Goal: Information Seeking & Learning: Learn about a topic

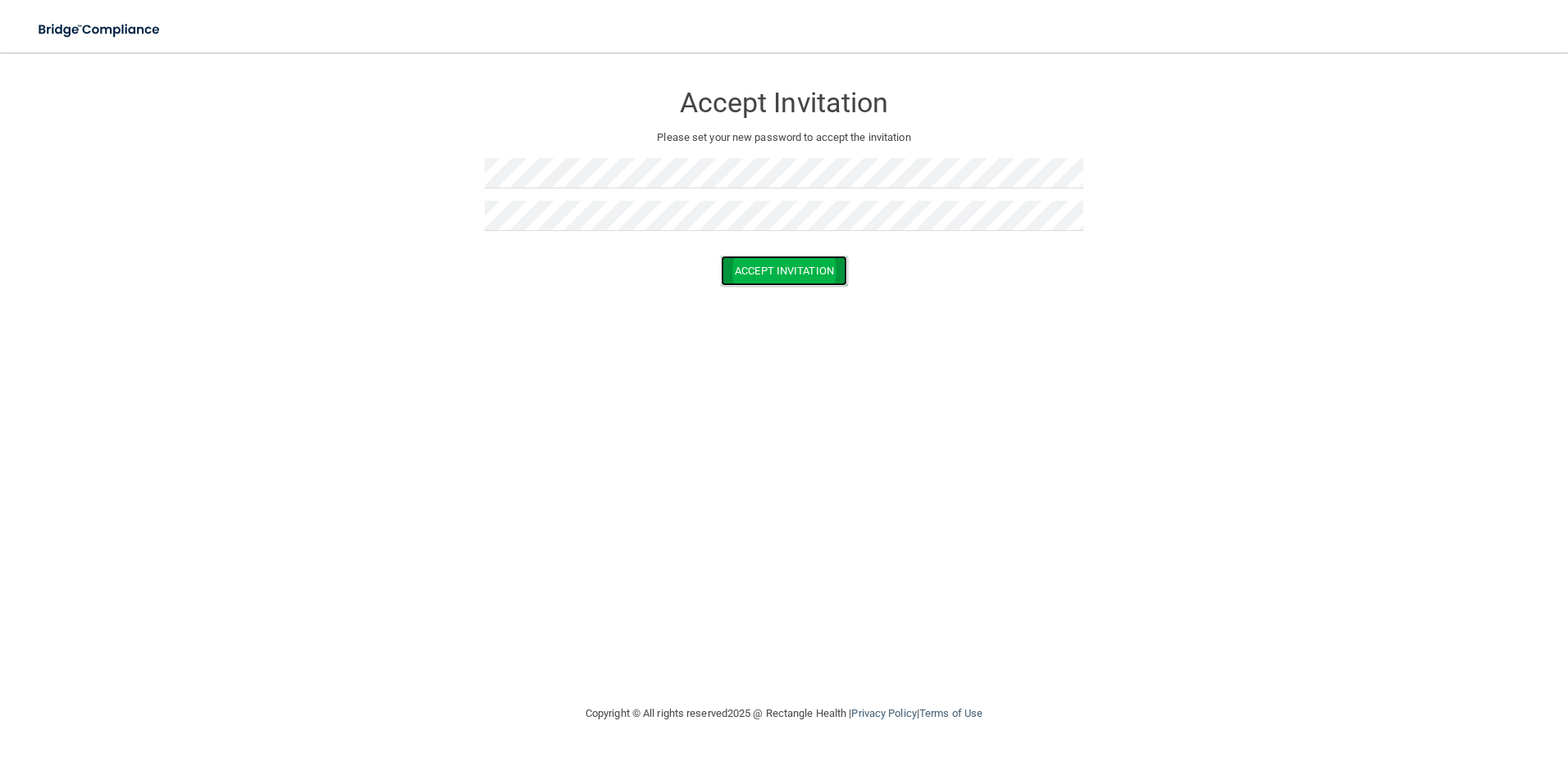
click at [791, 268] on button "Accept Invitation" at bounding box center [784, 271] width 126 height 30
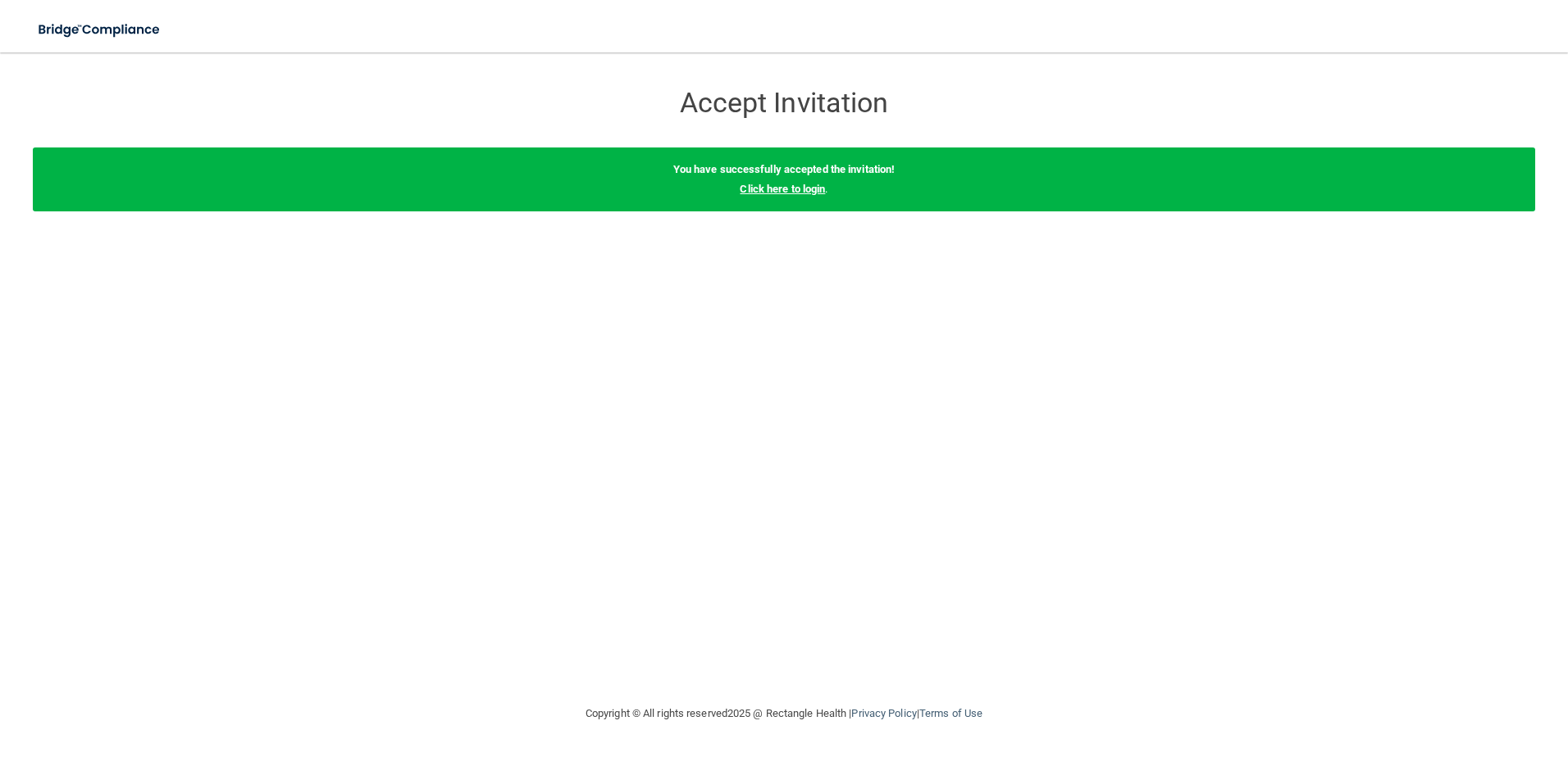
click at [759, 191] on link "Click here to login" at bounding box center [782, 189] width 85 height 12
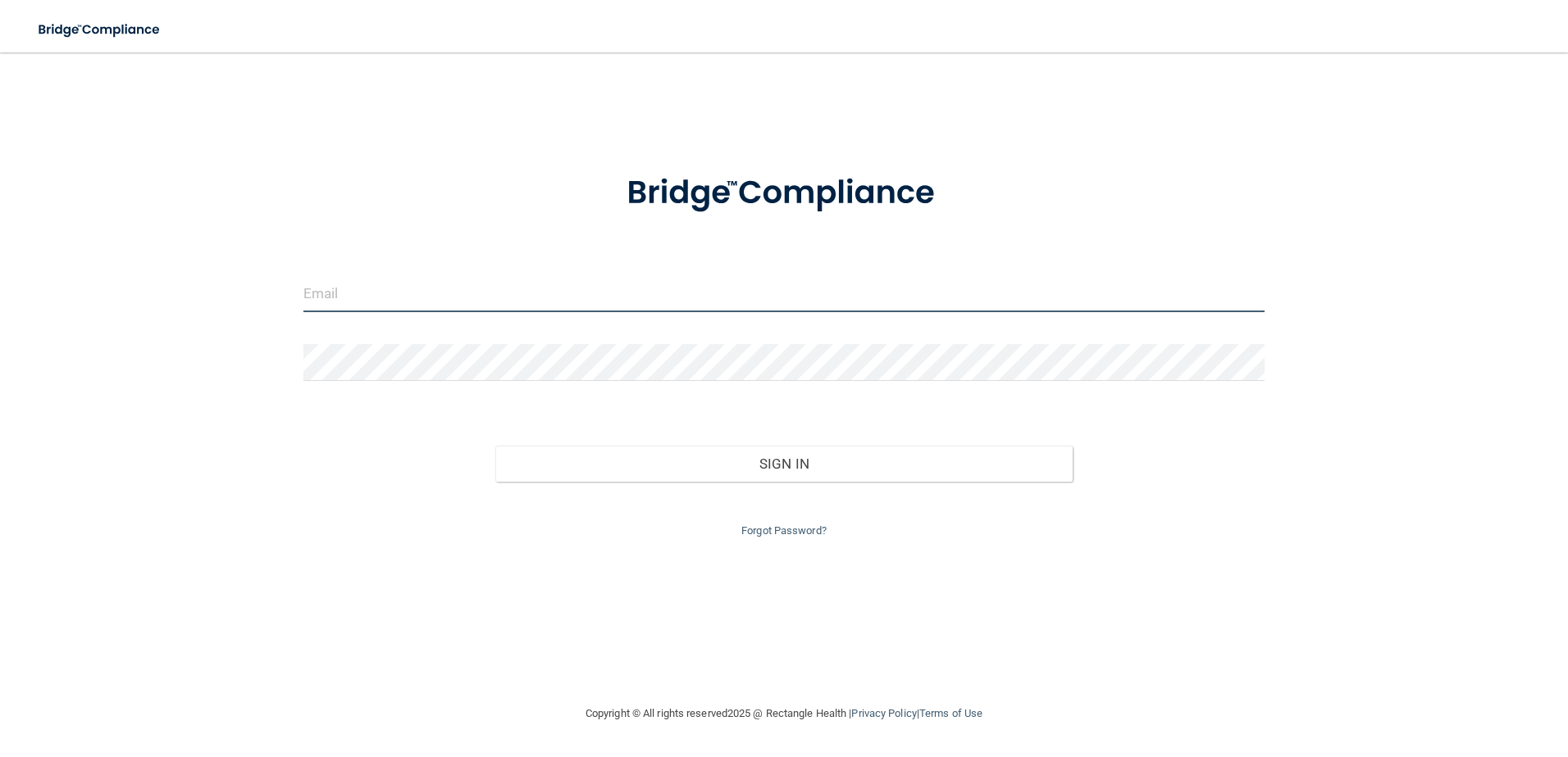
click at [435, 295] on input "email" at bounding box center [784, 293] width 962 height 37
type input "[EMAIL_ADDRESS][DOMAIN_NAME]"
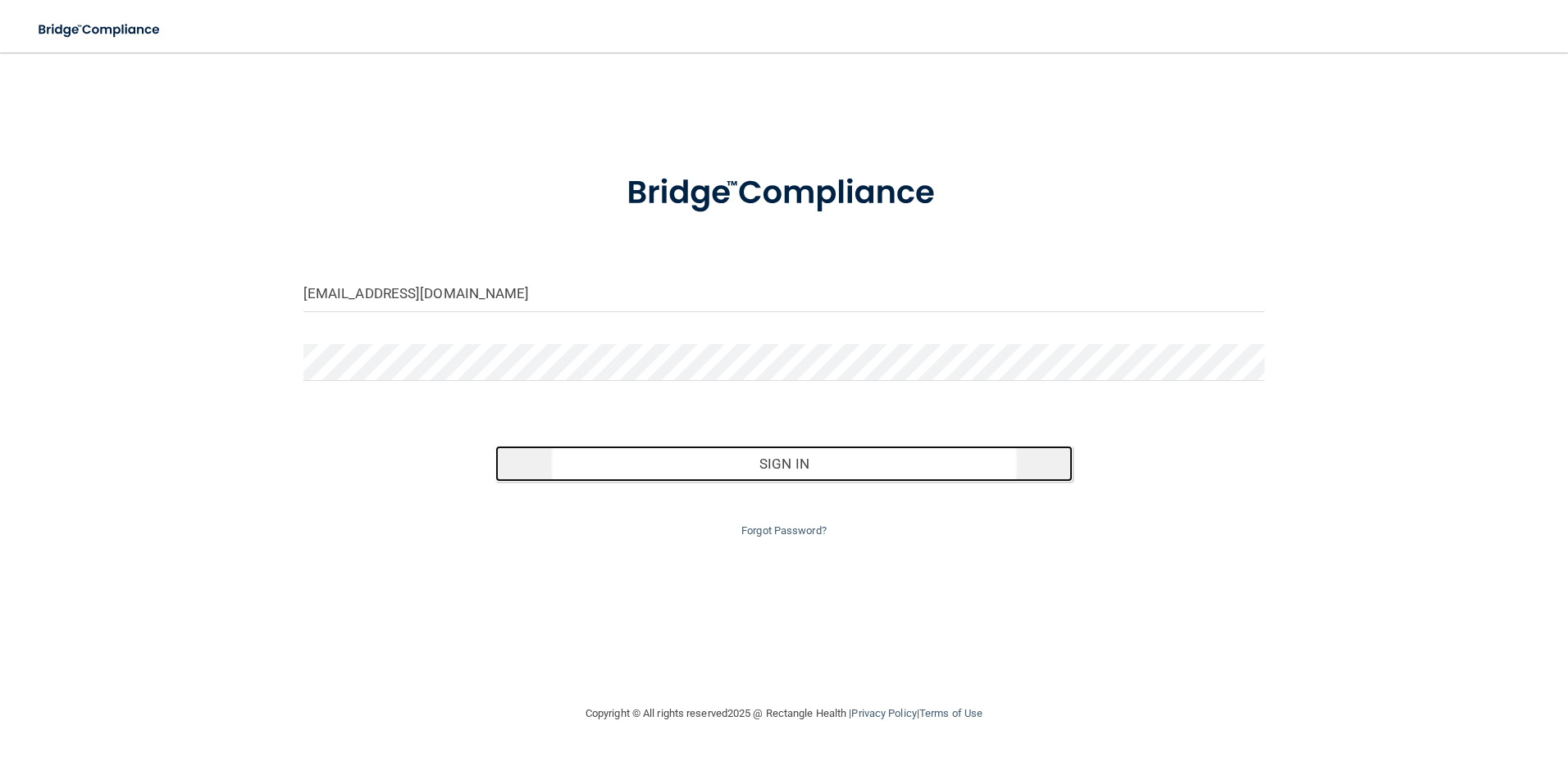
click at [684, 473] on button "Sign In" at bounding box center [784, 463] width 577 height 36
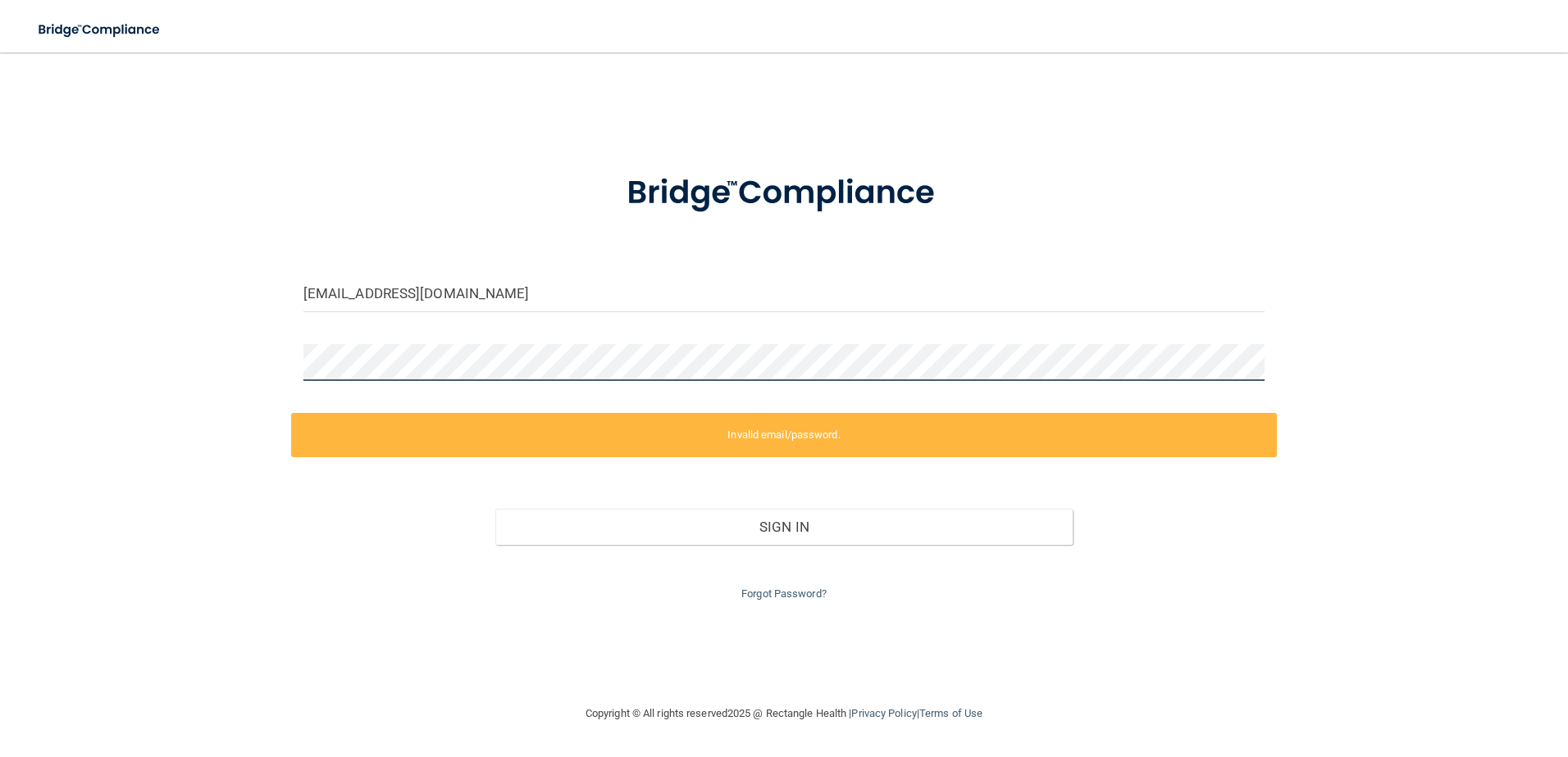
click at [286, 365] on div "billing@boultonortho.com Invalid email/password. You don't have permission to a…" at bounding box center [784, 378] width 1502 height 619
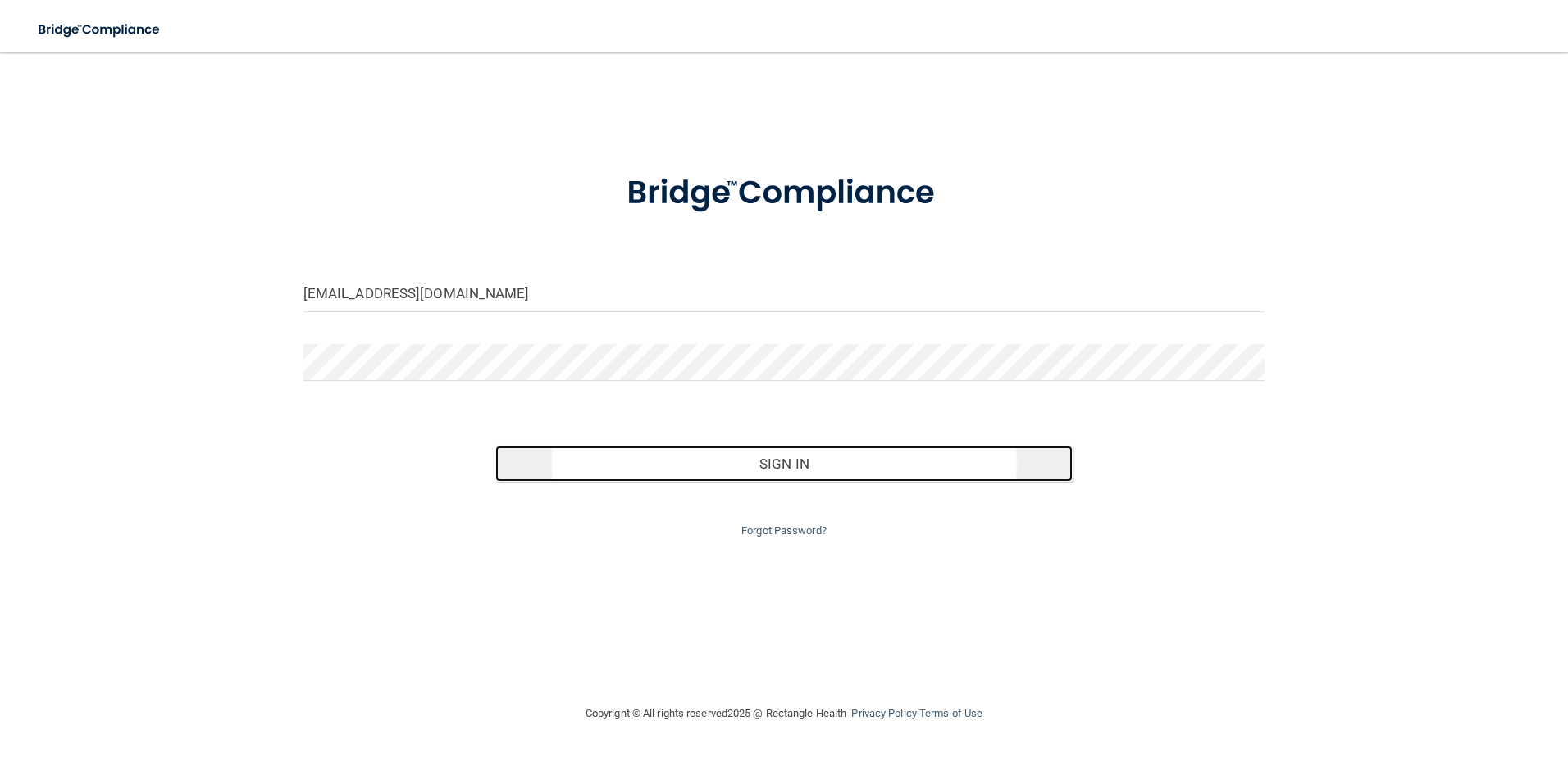
click at [779, 471] on button "Sign In" at bounding box center [784, 463] width 577 height 36
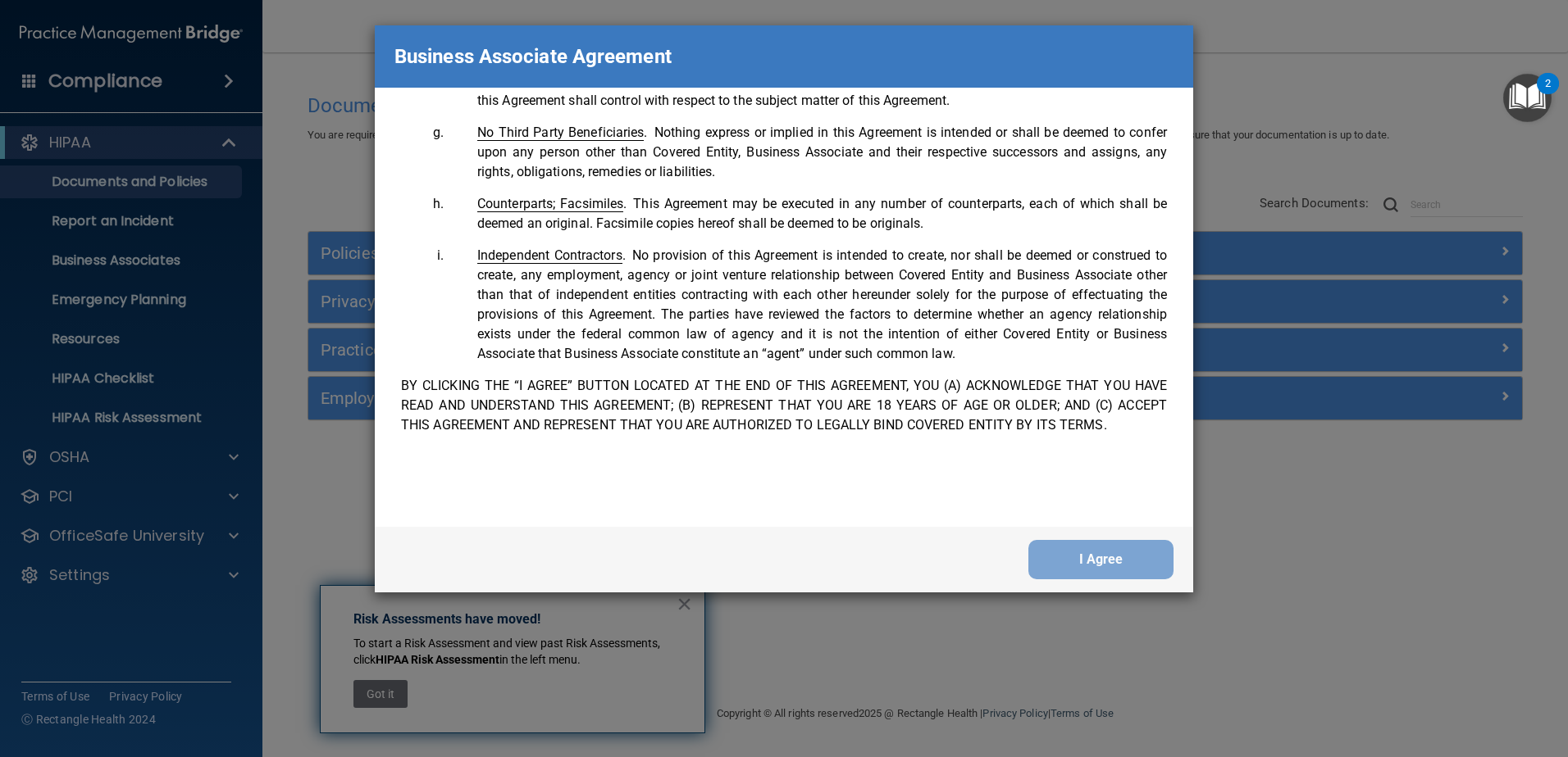
scroll to position [3341, 0]
click at [1076, 566] on button "I Agree" at bounding box center [1100, 559] width 145 height 39
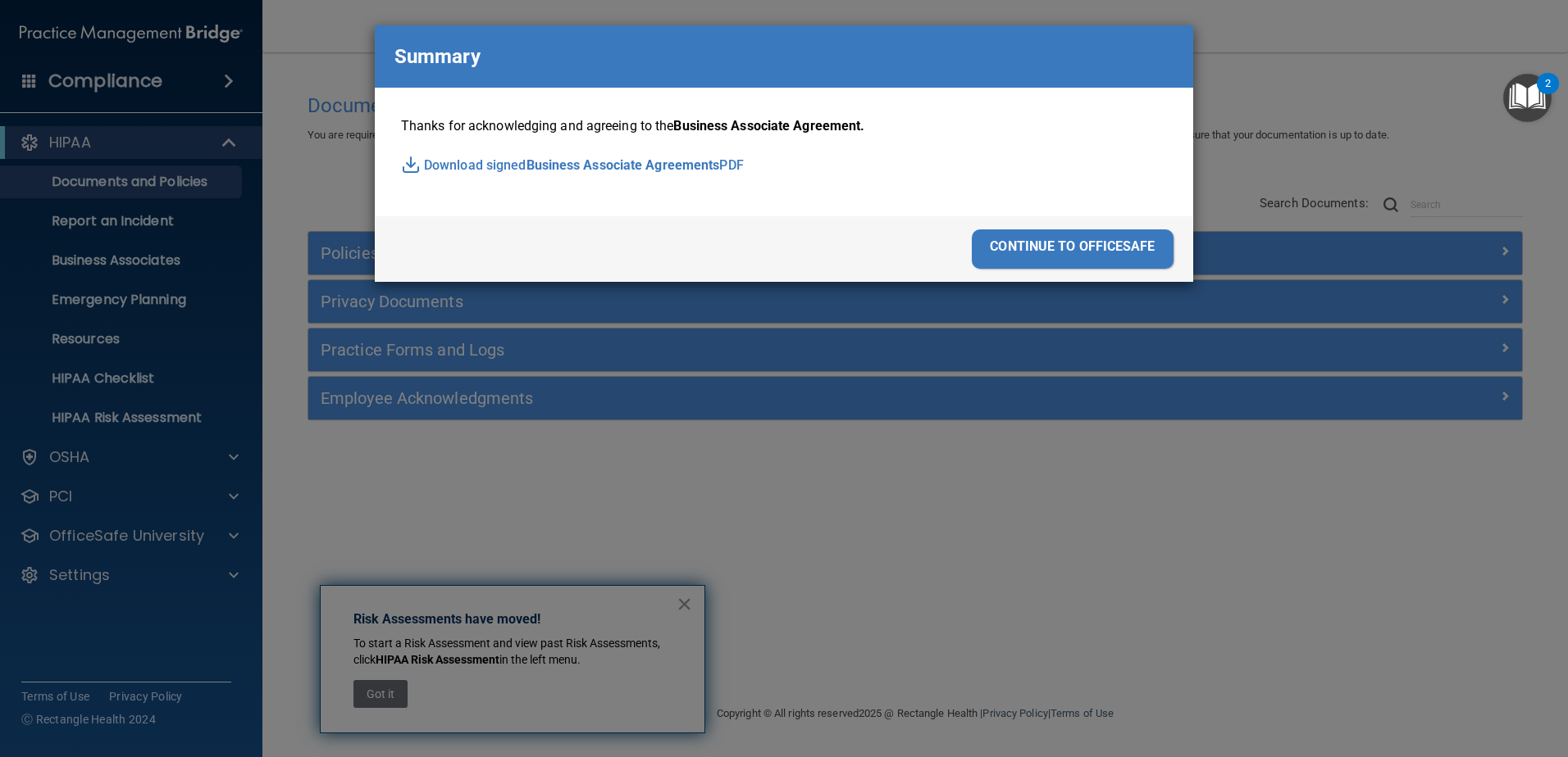
click at [1041, 256] on div "continue to officesafe" at bounding box center [1073, 249] width 202 height 39
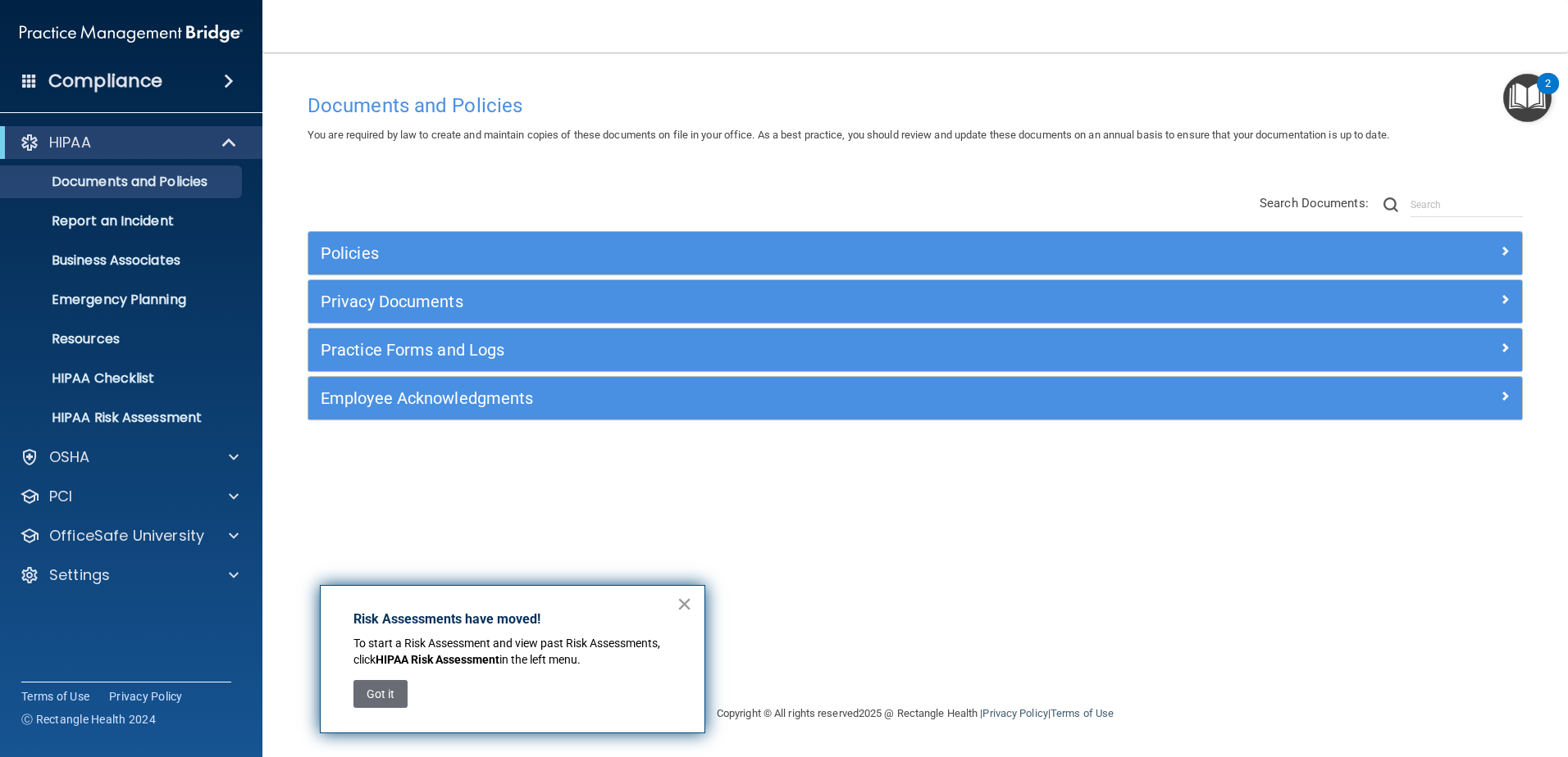
click at [684, 604] on button "×" at bounding box center [684, 604] width 16 height 26
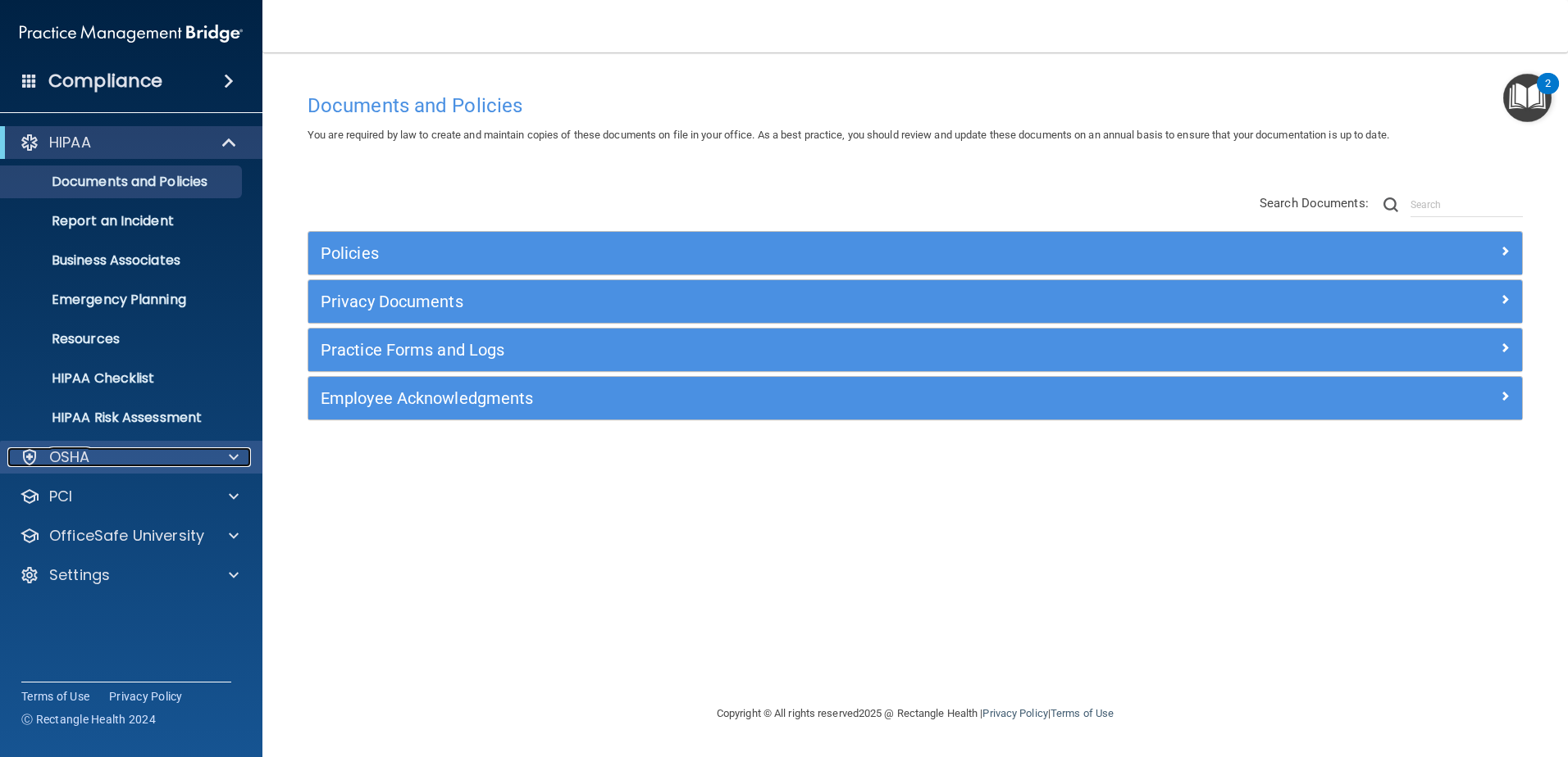
click at [231, 456] on span at bounding box center [233, 457] width 10 height 20
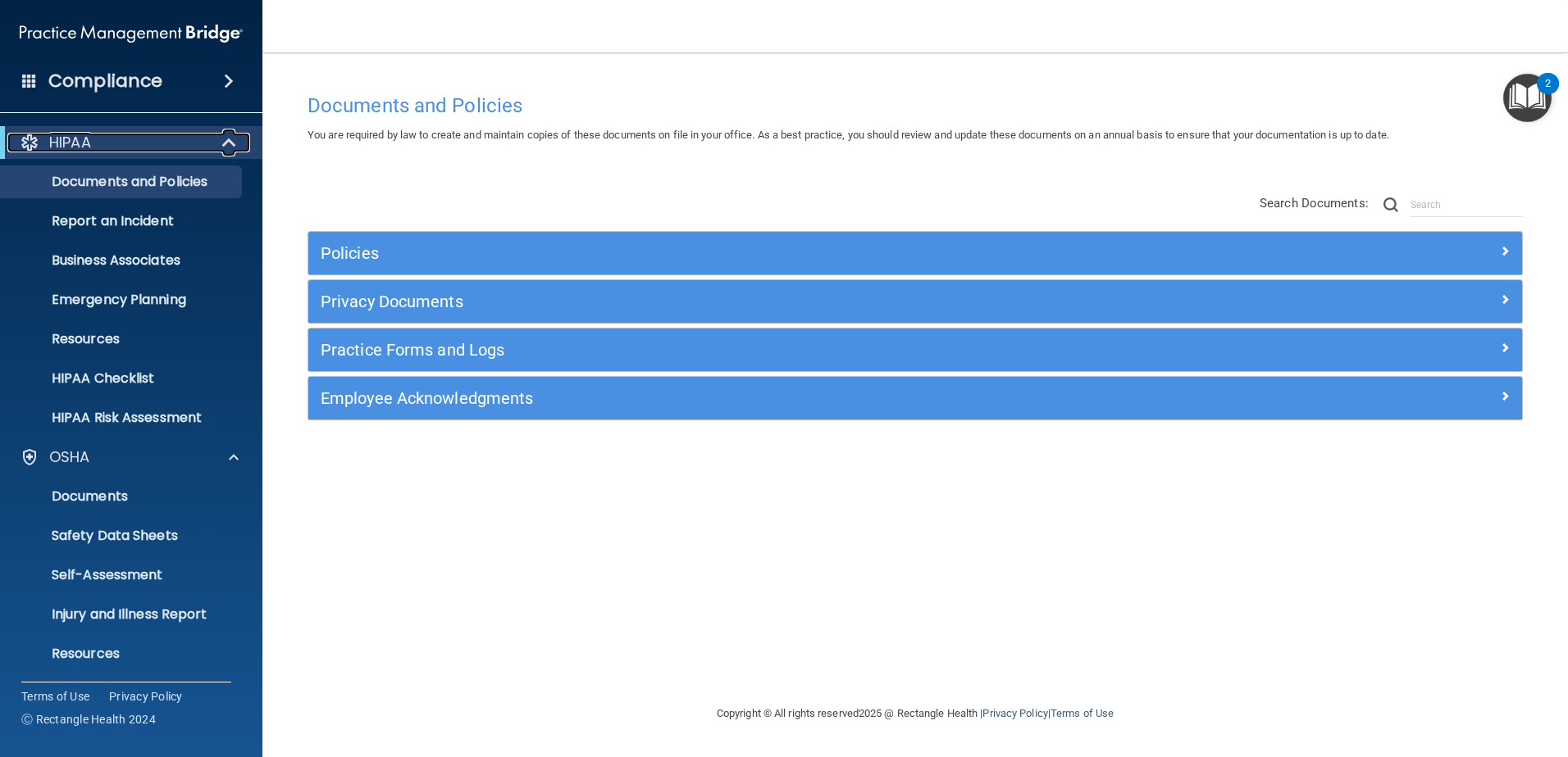
click at [229, 144] on span at bounding box center [231, 143] width 14 height 20
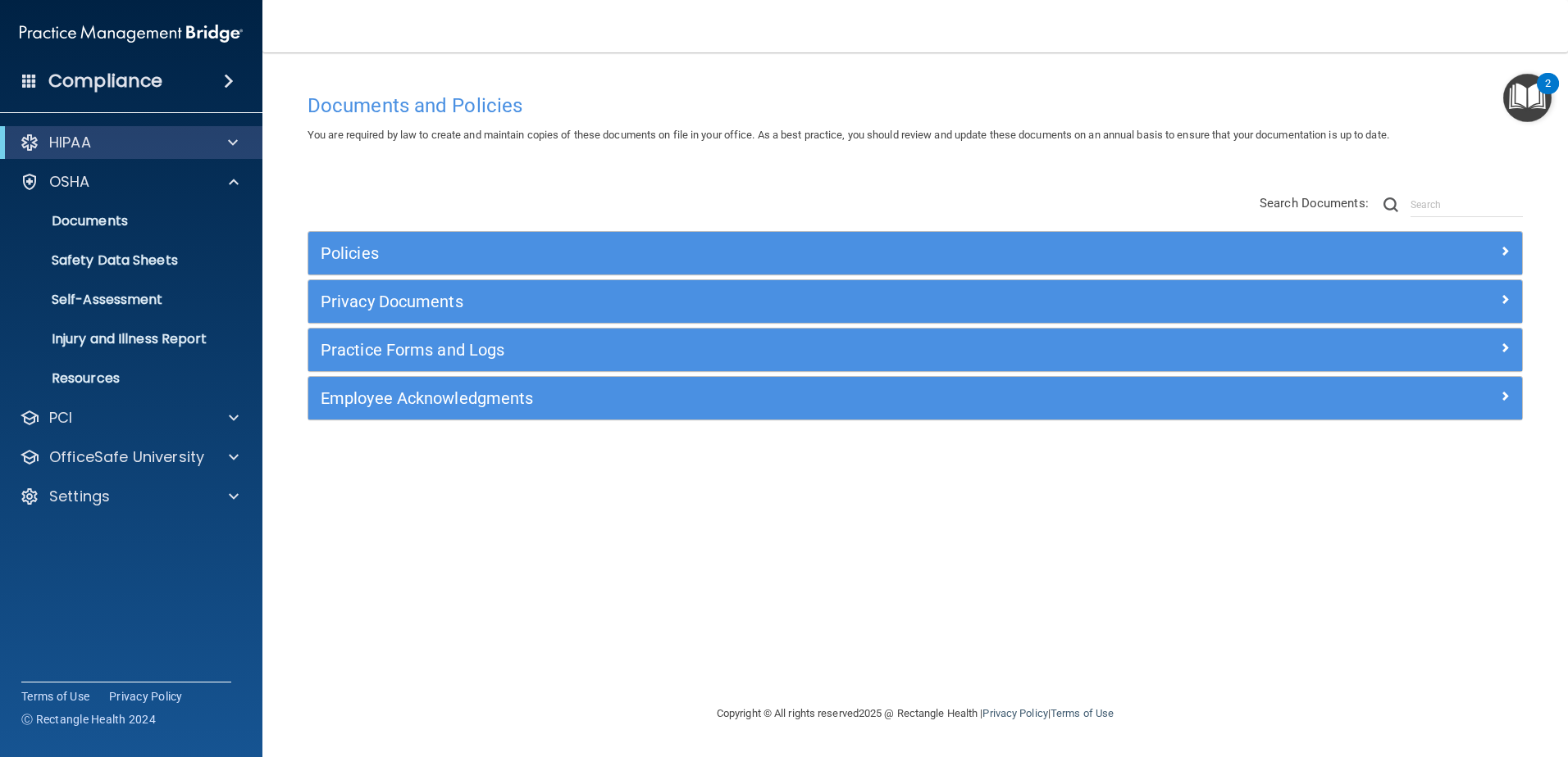
click at [229, 88] on span at bounding box center [228, 81] width 10 height 20
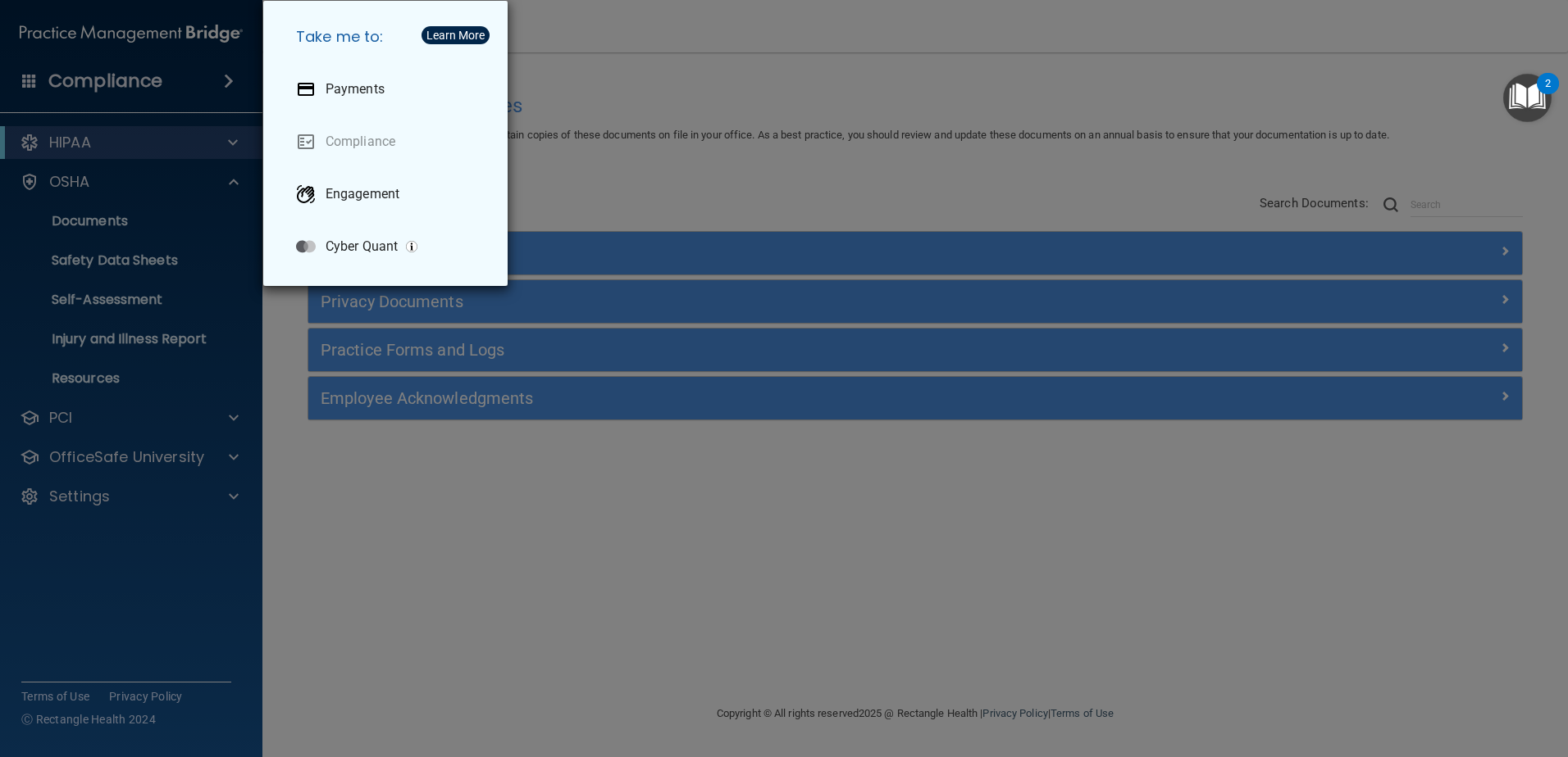
click at [231, 456] on div "Take me to: Payments Compliance Engagement Cyber Quant" at bounding box center [784, 378] width 1568 height 757
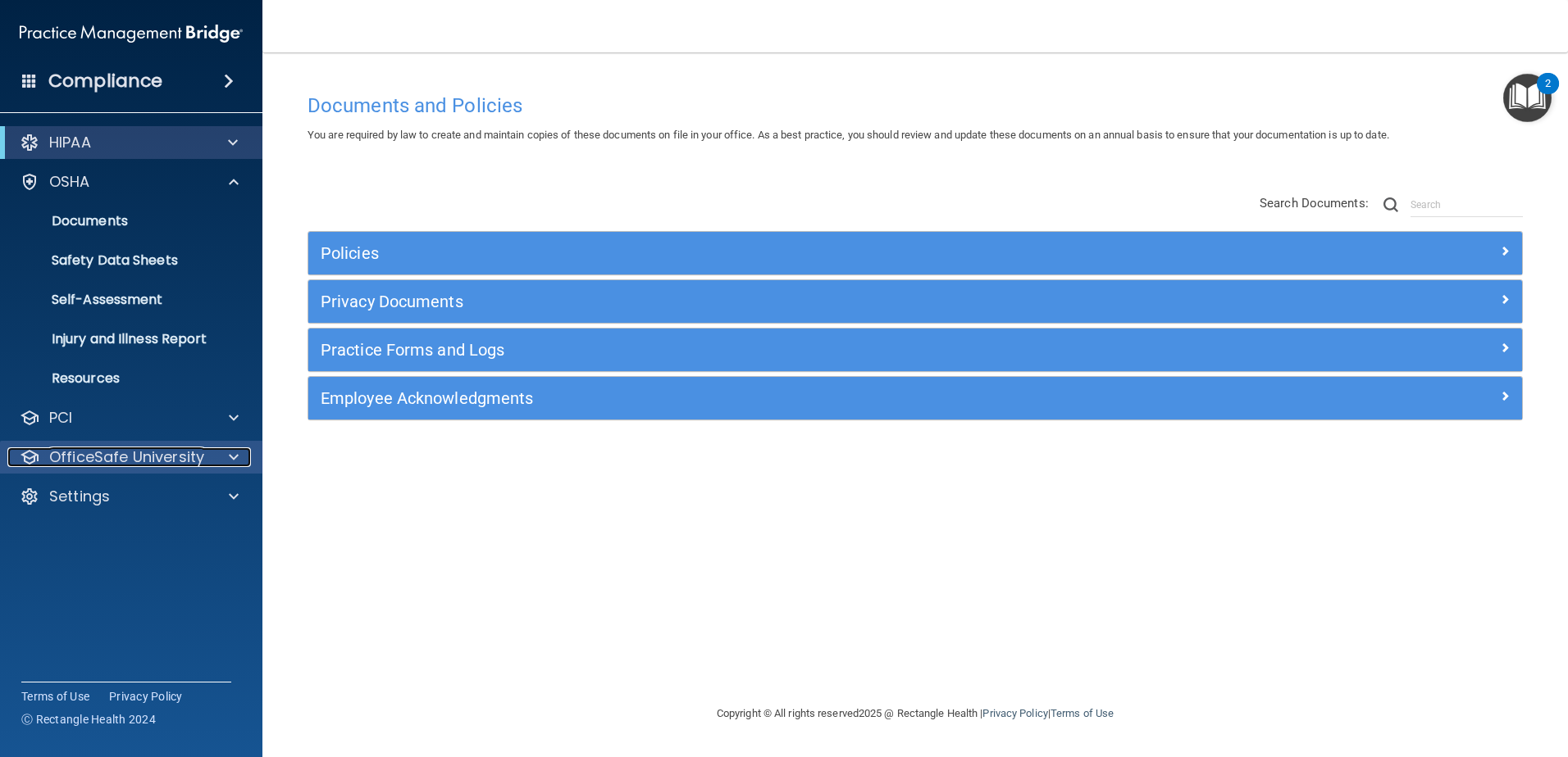
click at [231, 464] on span at bounding box center [233, 457] width 10 height 20
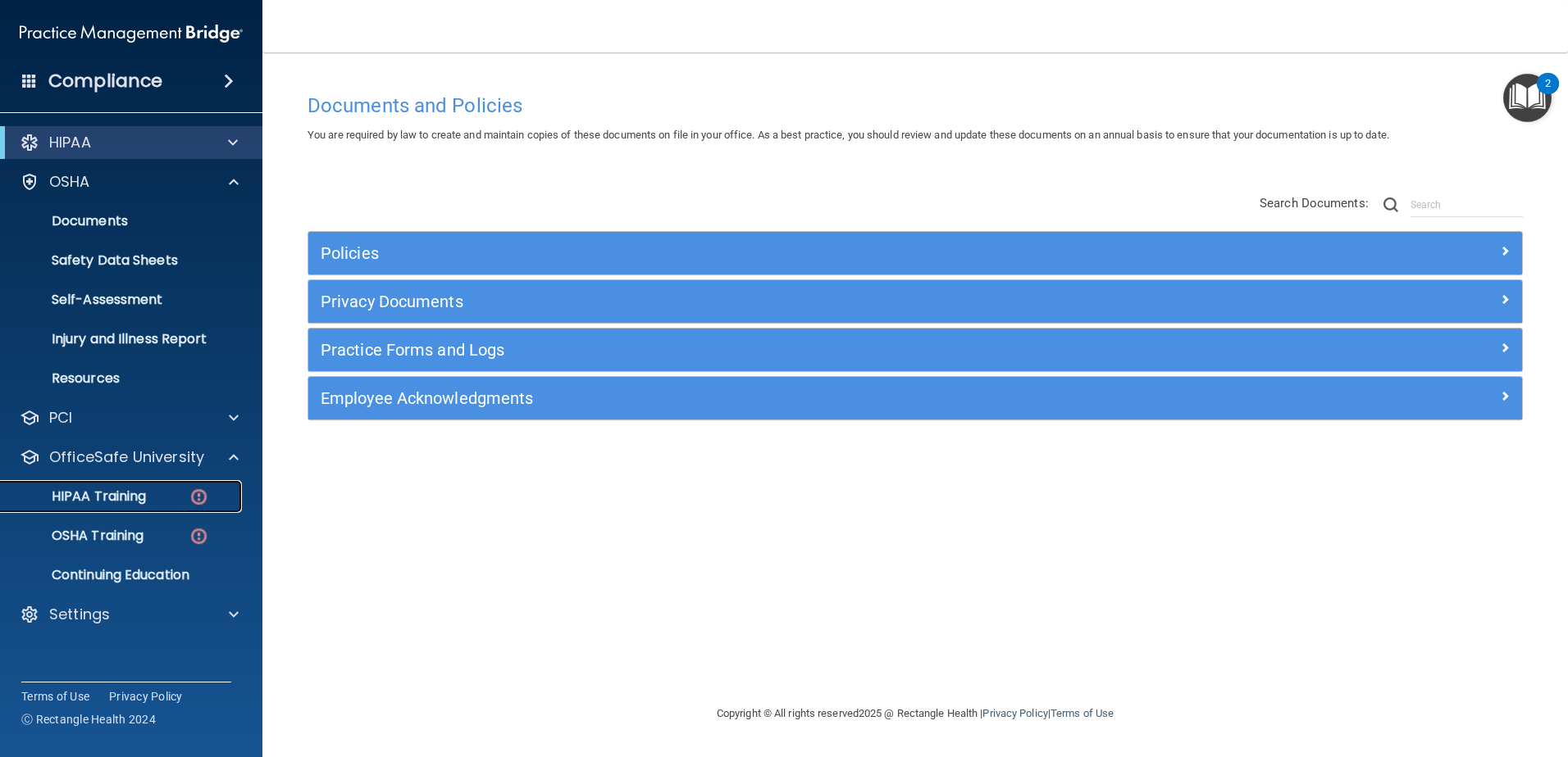
click at [137, 500] on p "HIPAA Training" at bounding box center [77, 496] width 135 height 17
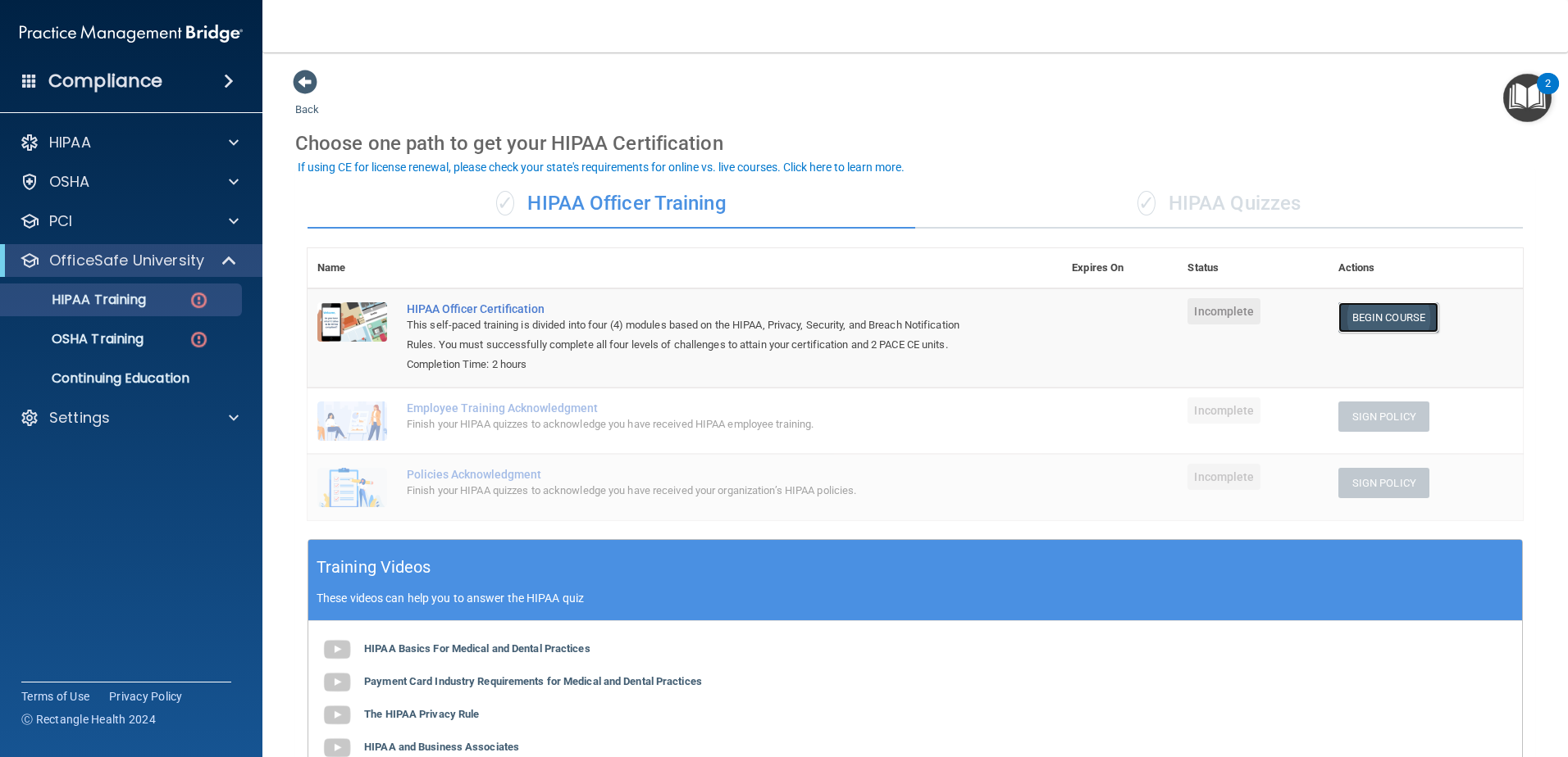
click at [1357, 319] on link "Begin Course" at bounding box center [1388, 317] width 100 height 30
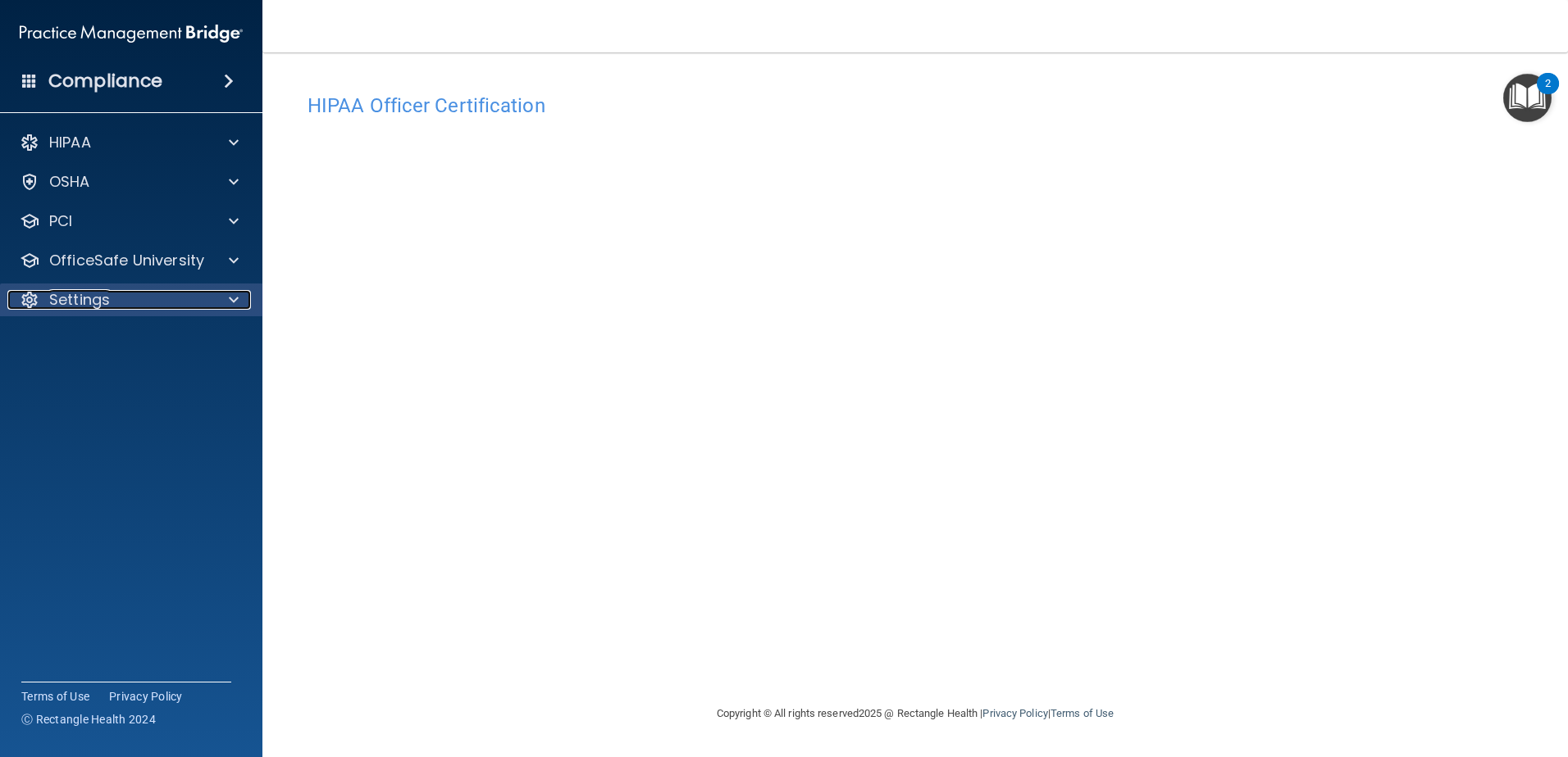
click at [231, 303] on span at bounding box center [233, 299] width 10 height 20
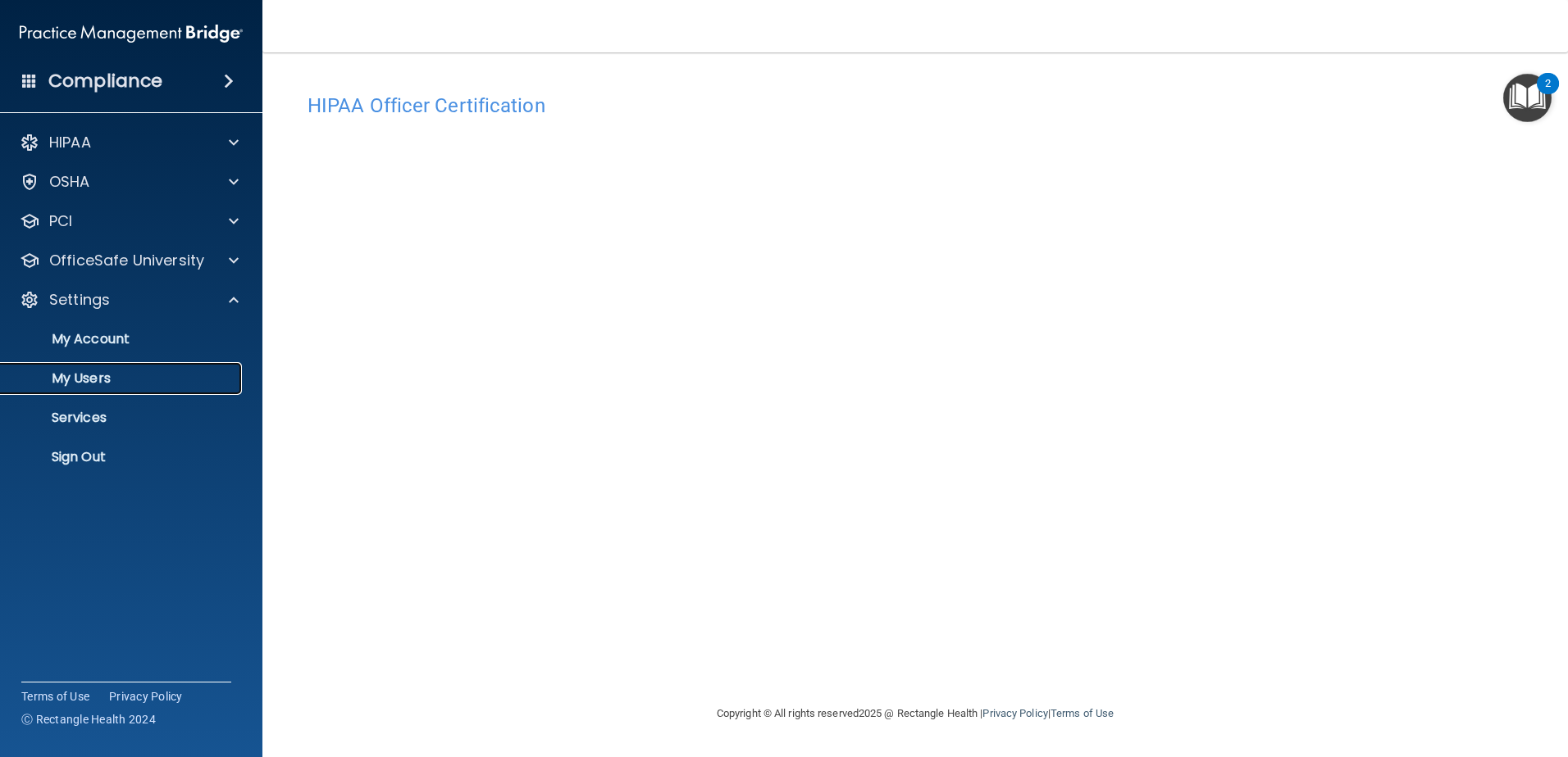
click at [100, 381] on p "My Users" at bounding box center [122, 378] width 224 height 17
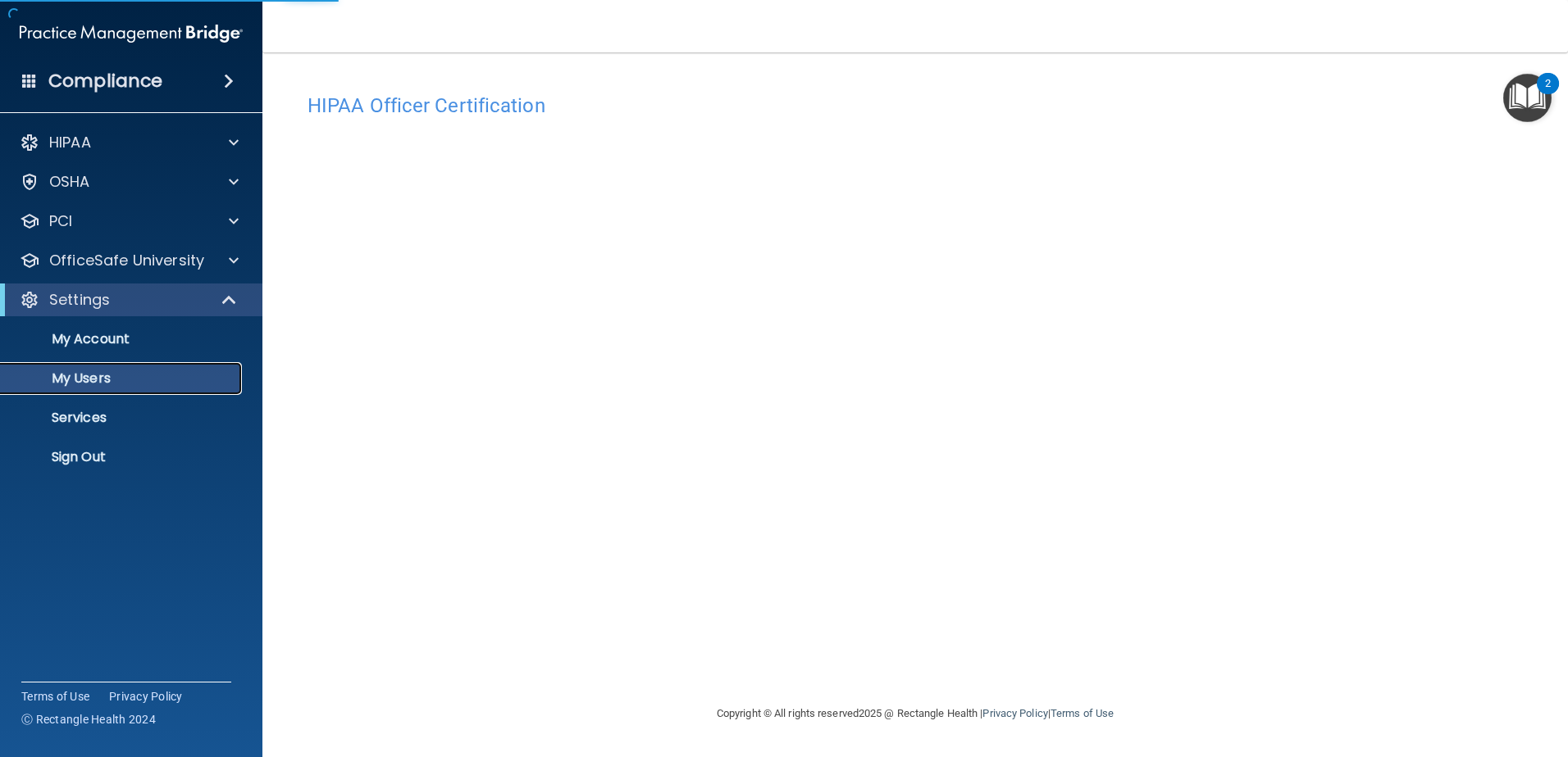
select select "20"
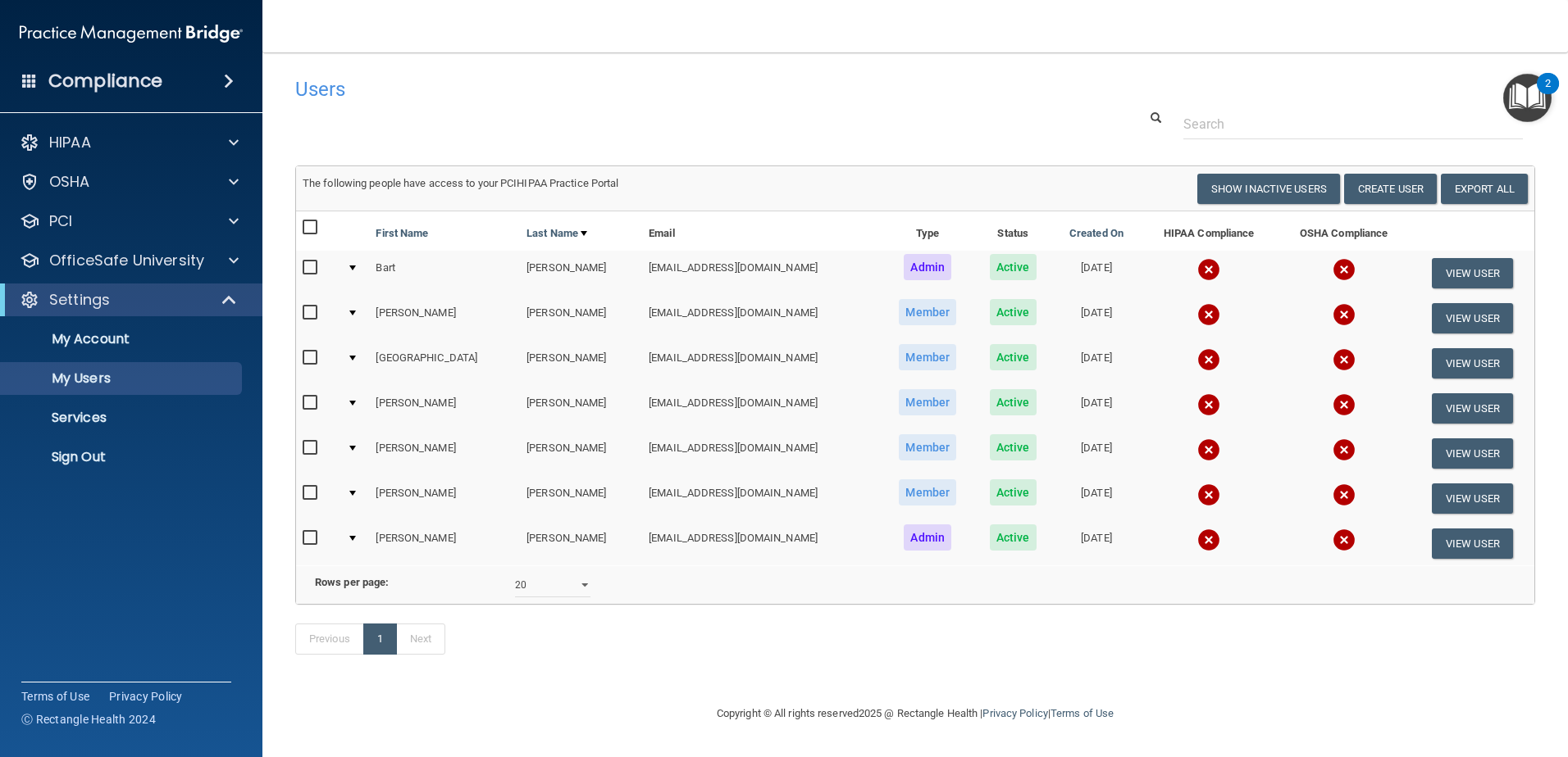
click at [356, 271] on div at bounding box center [353, 268] width 7 height 5
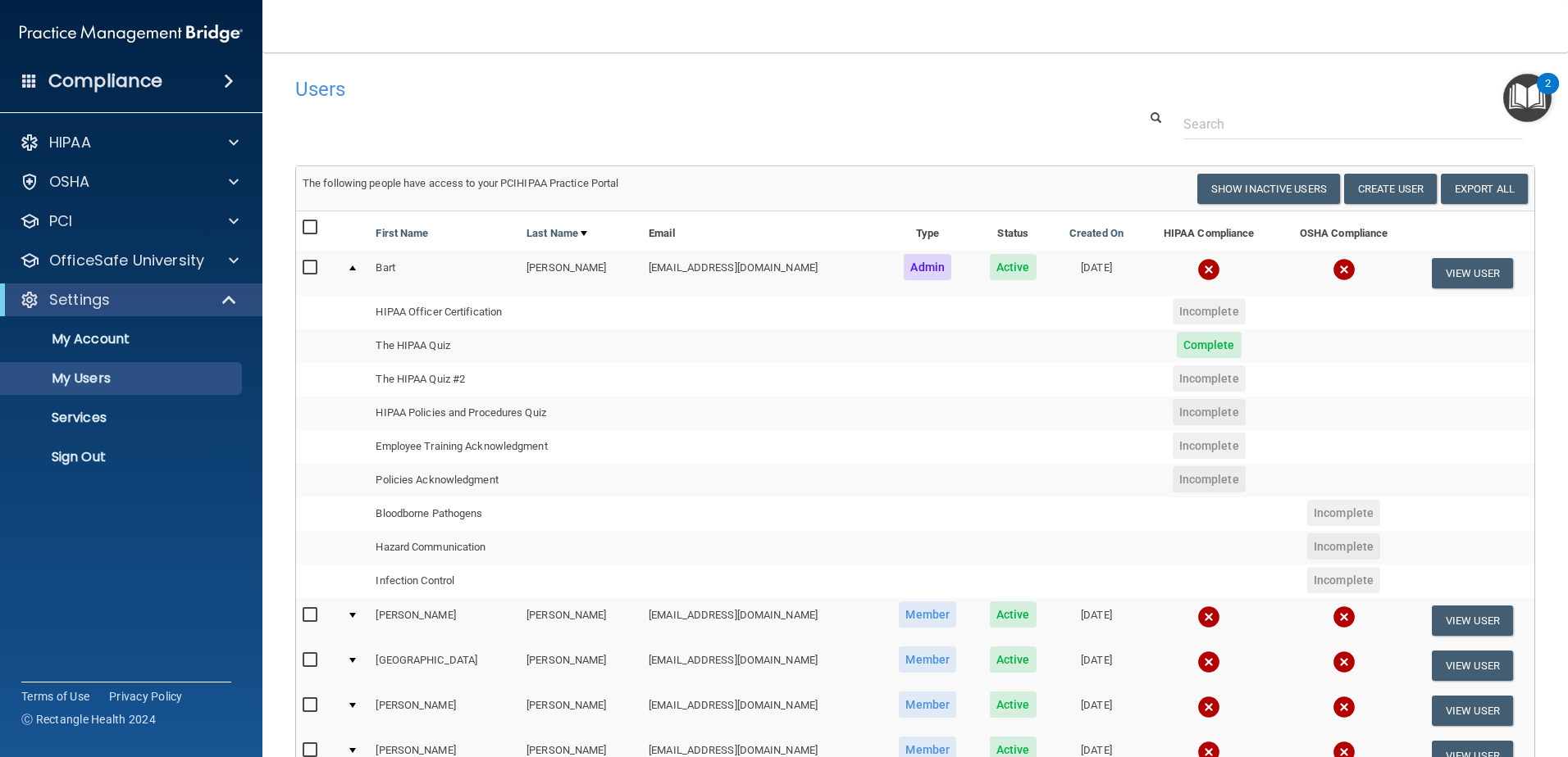
click at [356, 271] on div at bounding box center [353, 268] width 7 height 5
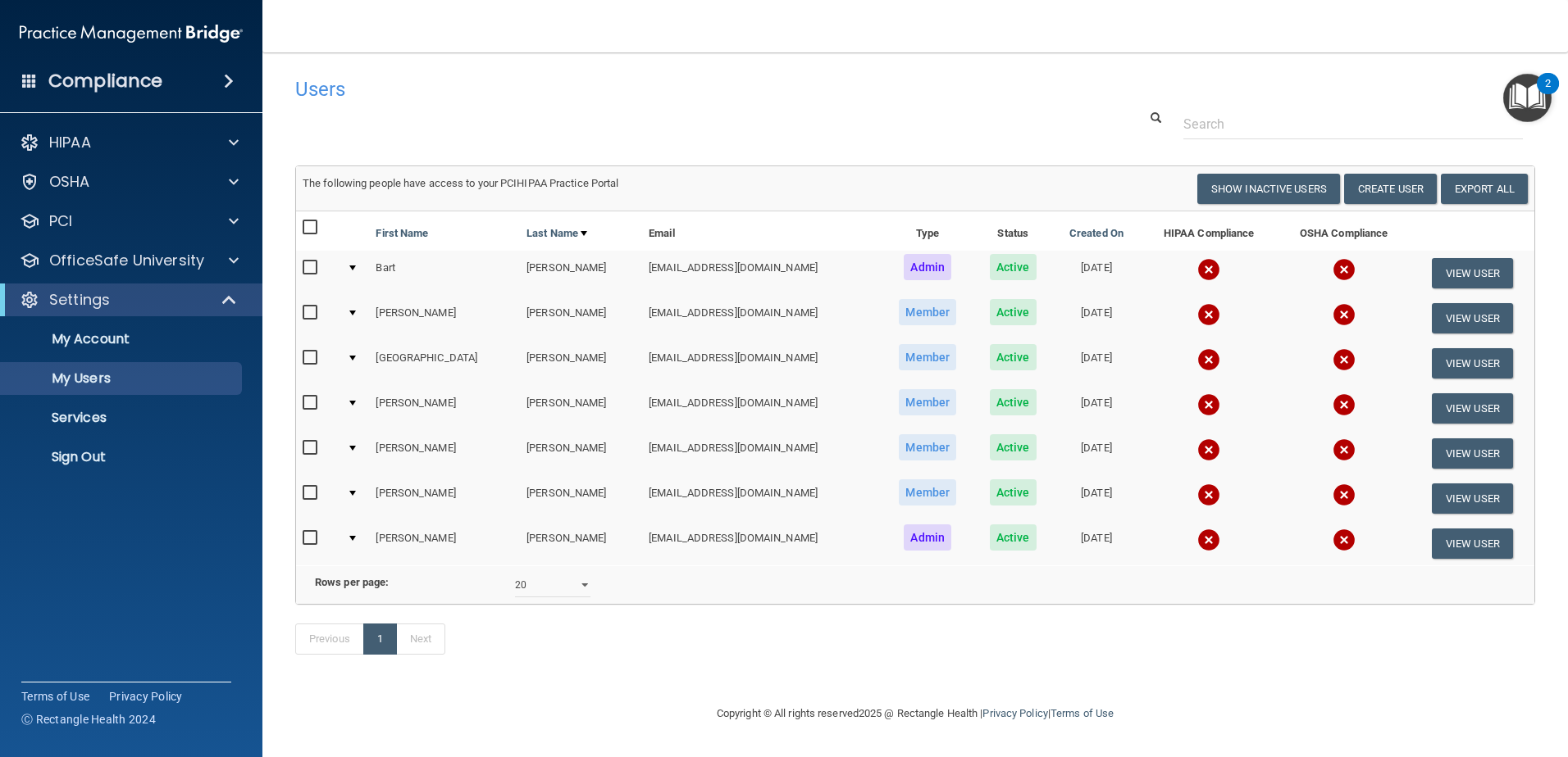
click at [311, 541] on input "checkbox" at bounding box center [312, 538] width 19 height 13
checkbox input "true"
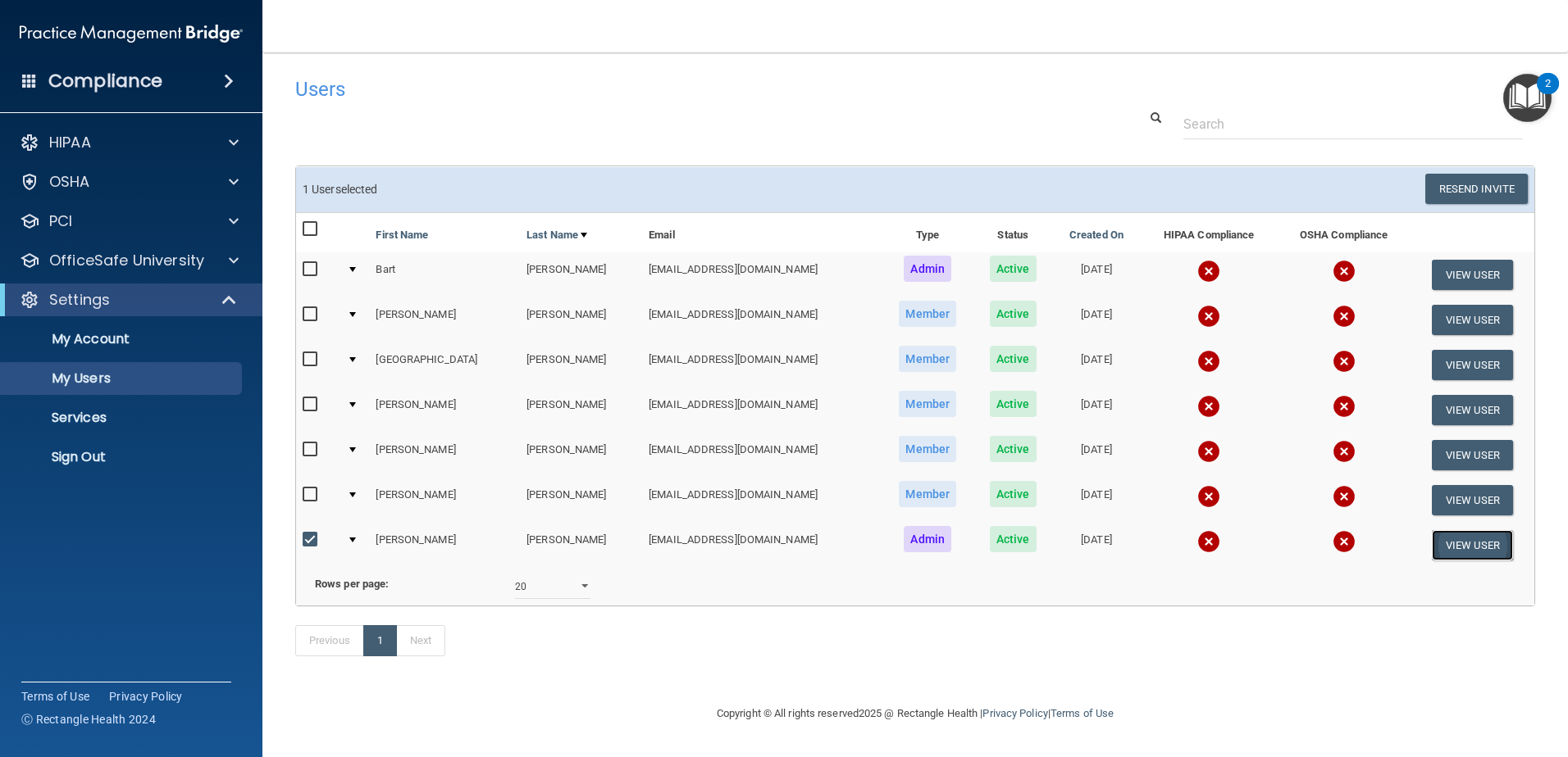
click at [1433, 553] on button "View User" at bounding box center [1471, 545] width 81 height 30
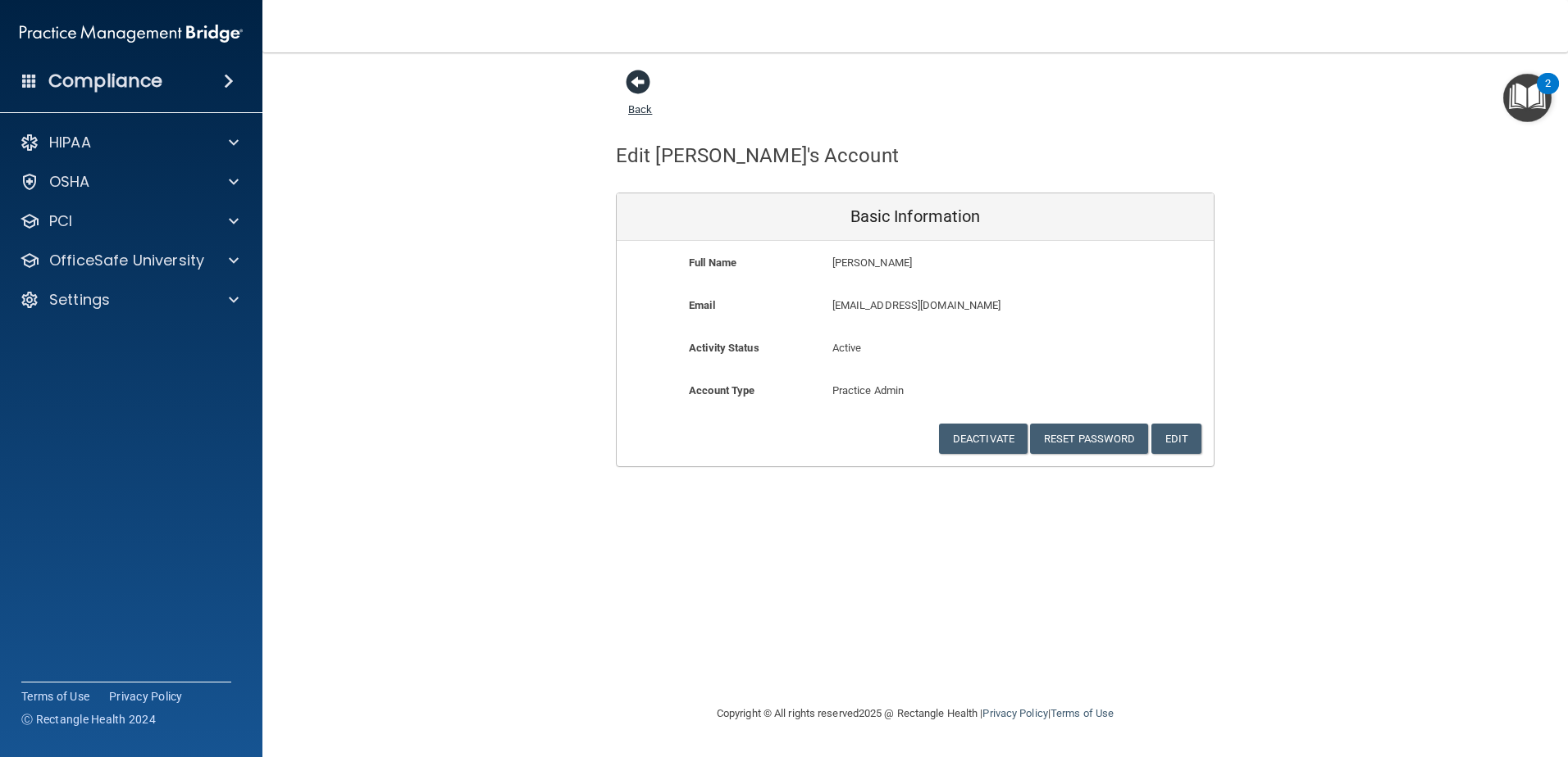
click at [638, 87] on span at bounding box center [638, 82] width 24 height 24
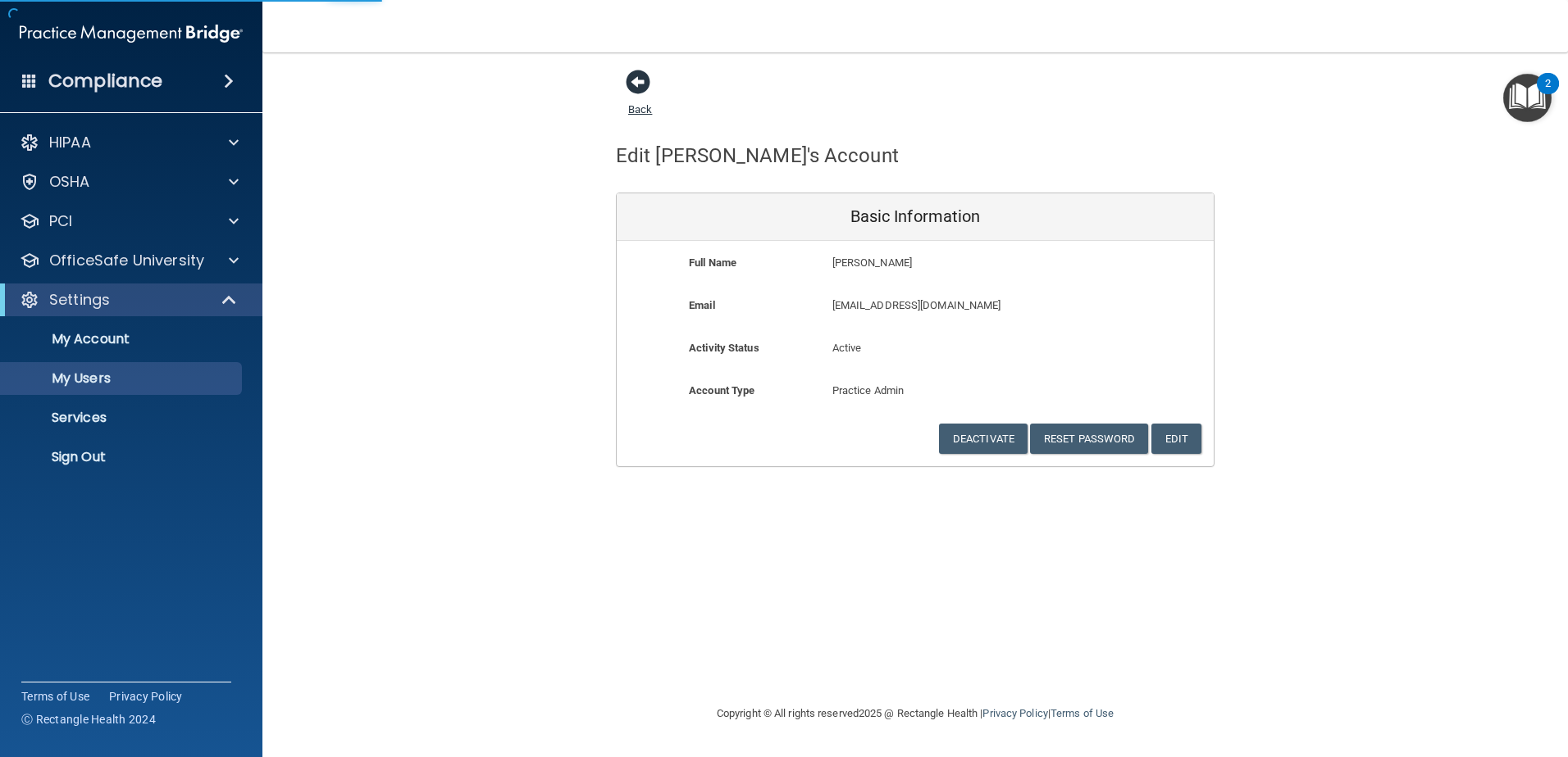
select select "20"
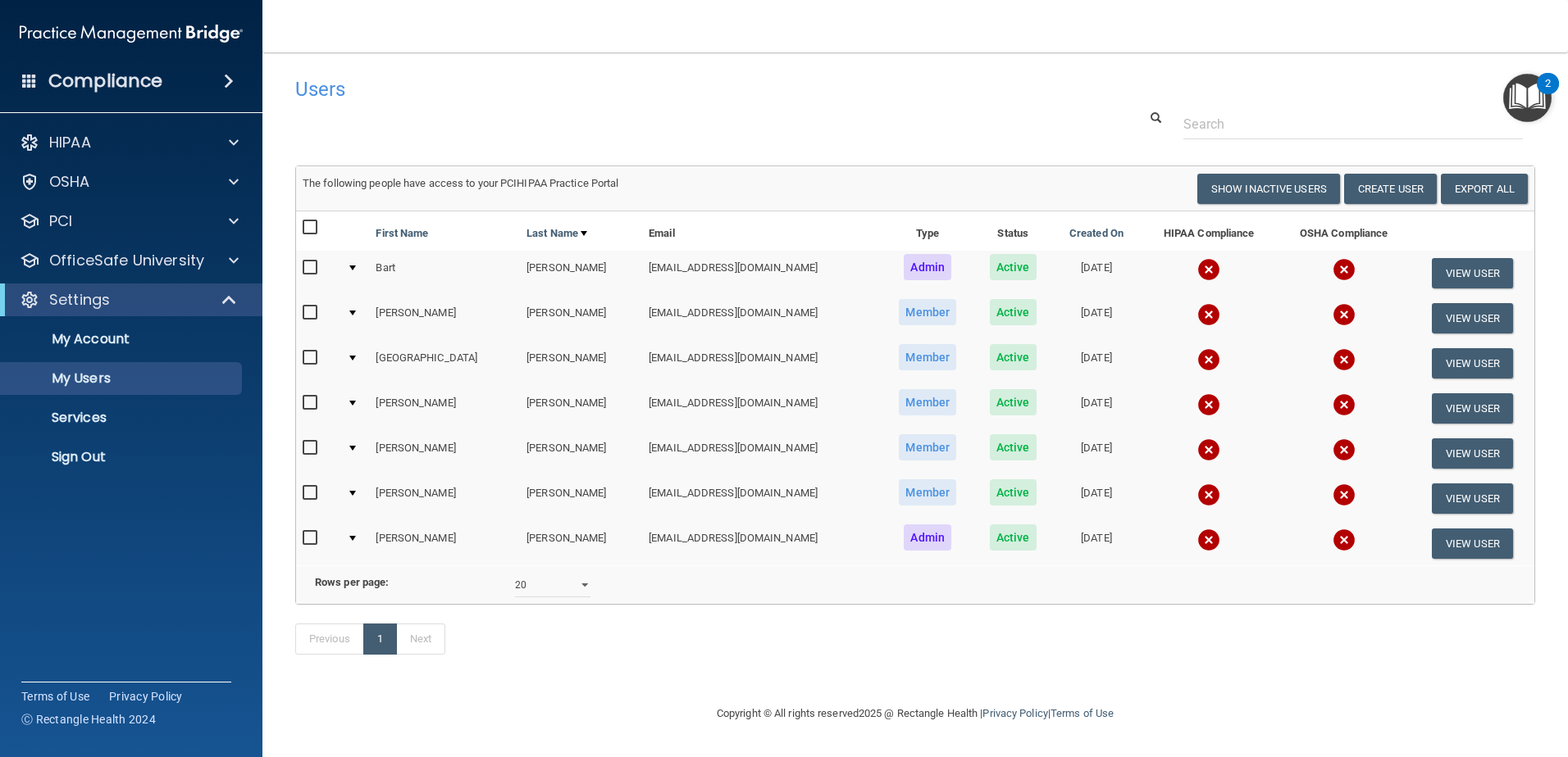
scroll to position [13, 0]
click at [306, 532] on input "checkbox" at bounding box center [312, 538] width 19 height 13
checkbox input "true"
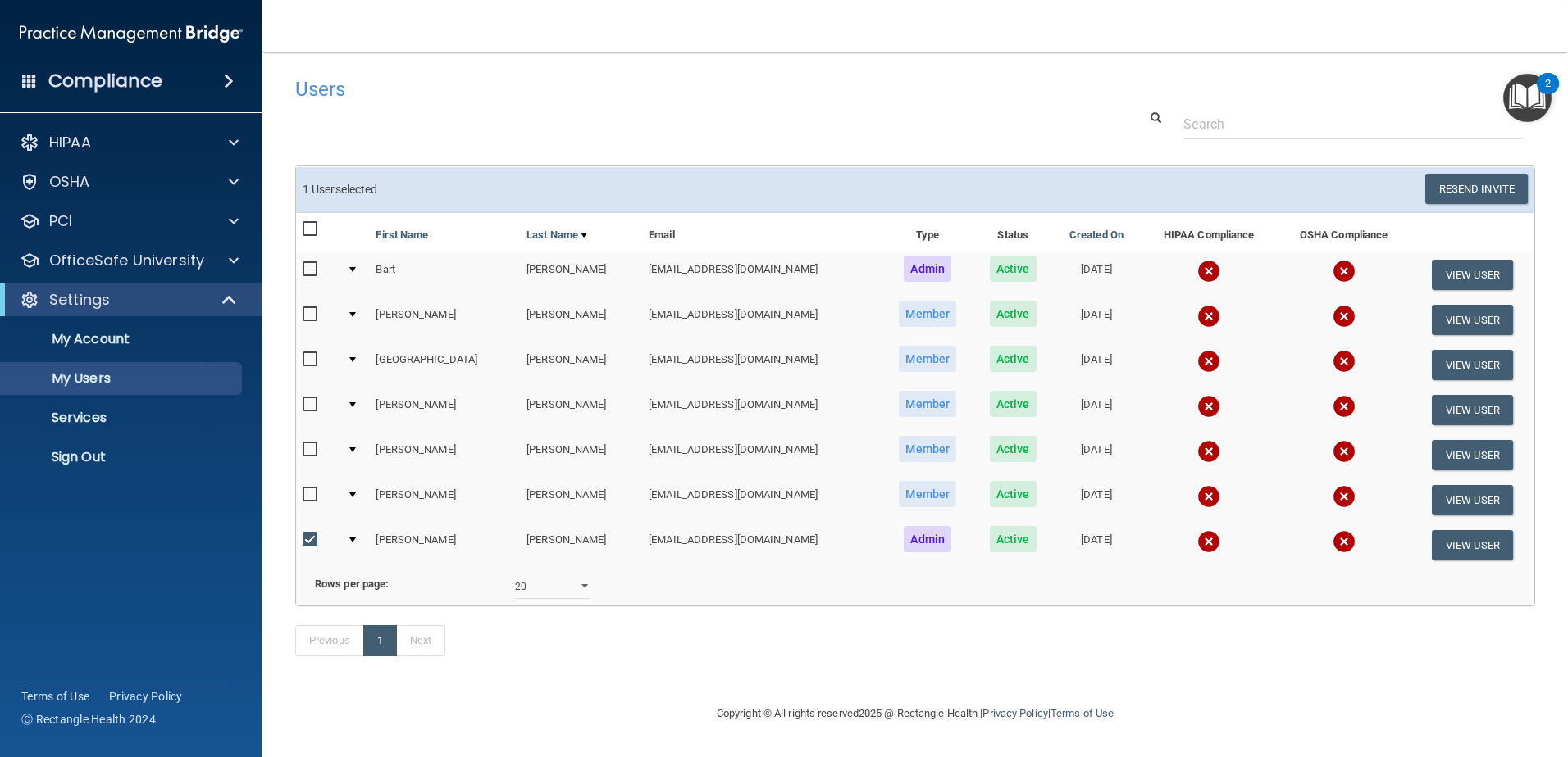
click at [353, 528] on td at bounding box center [355, 545] width 30 height 44
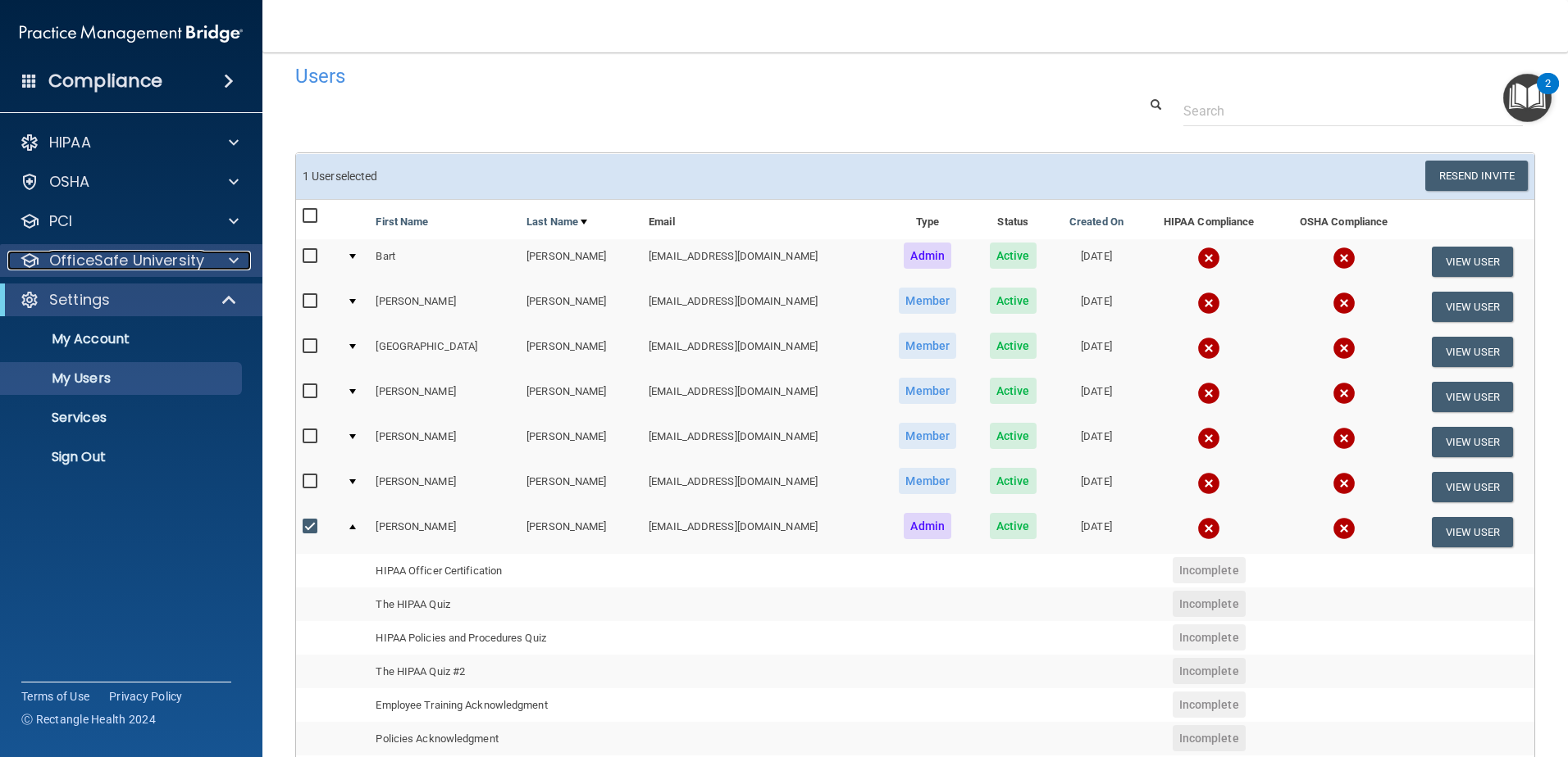
click at [232, 263] on span at bounding box center [233, 260] width 10 height 20
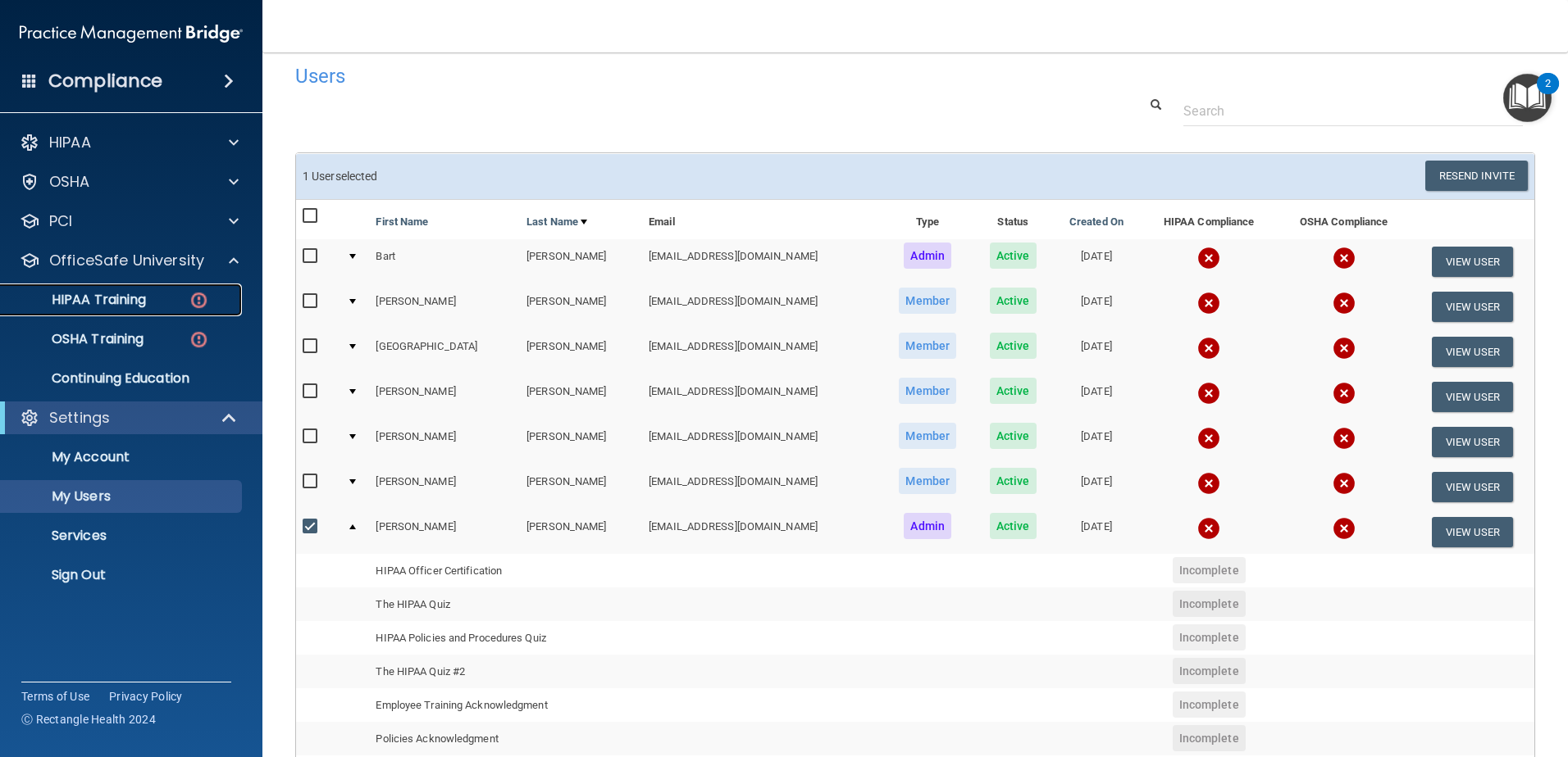
click at [123, 304] on p "HIPAA Training" at bounding box center [77, 299] width 135 height 17
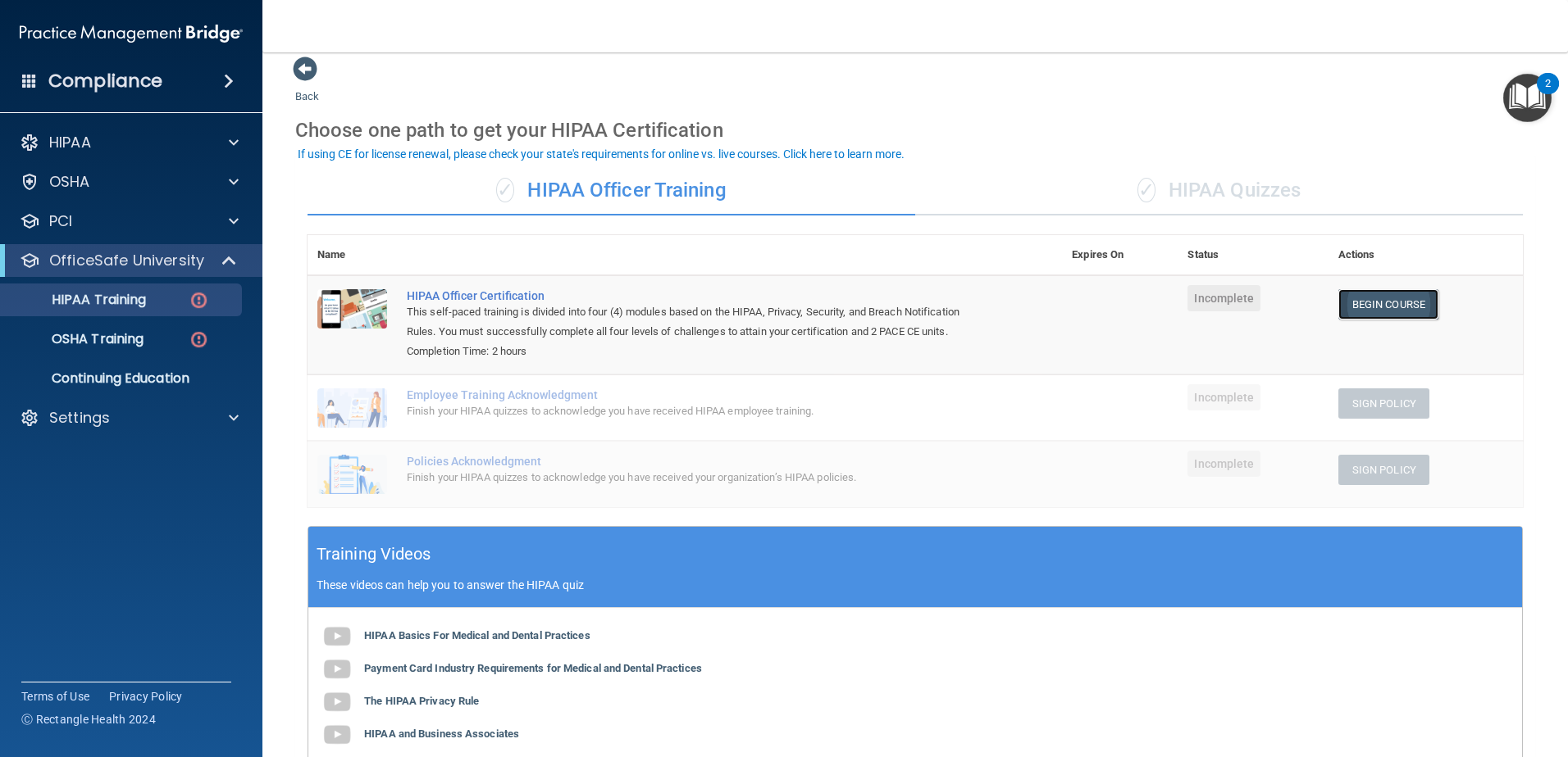
click at [1390, 311] on link "Begin Course" at bounding box center [1388, 304] width 100 height 30
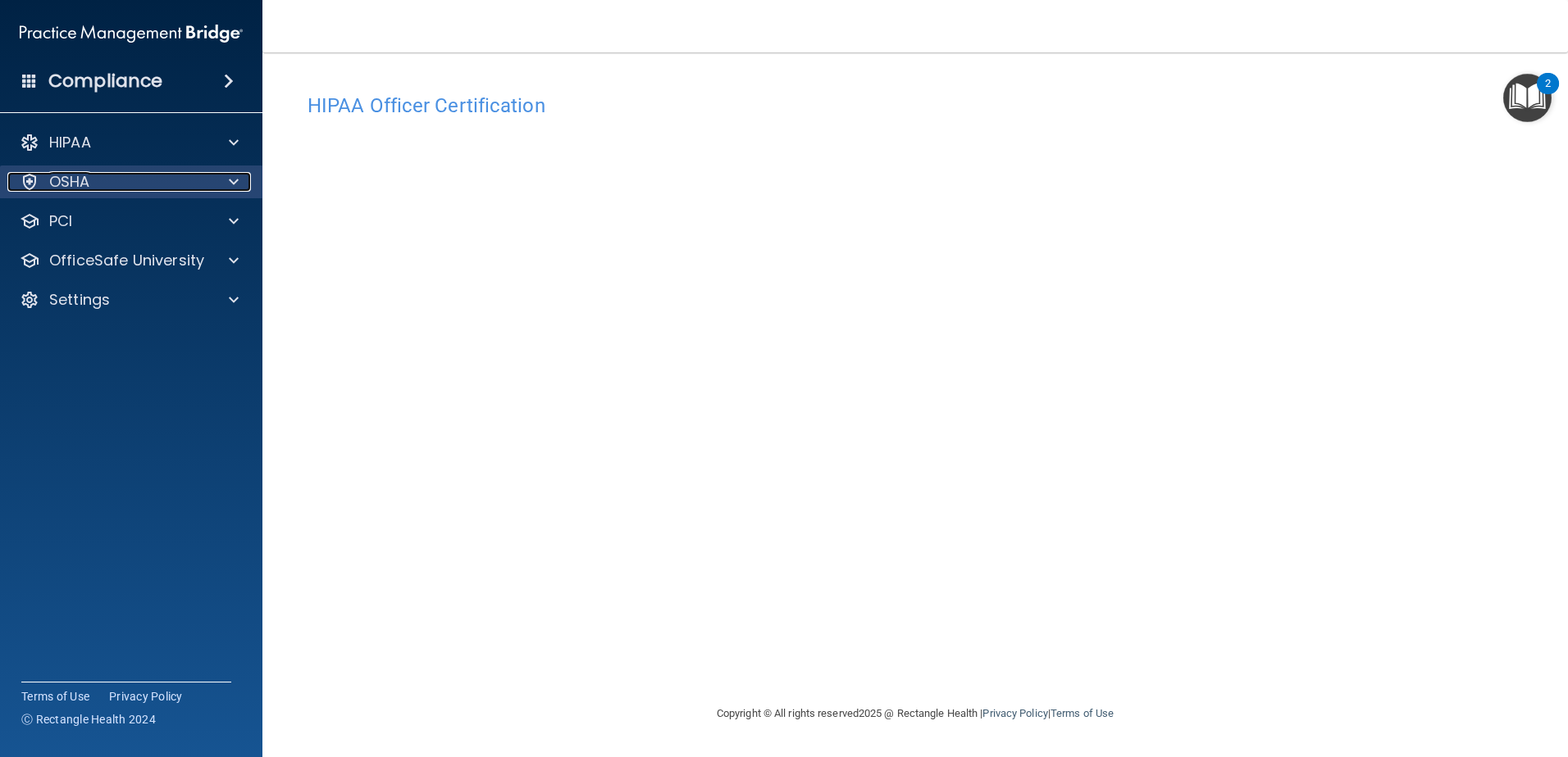
click at [228, 185] on div at bounding box center [231, 182] width 41 height 20
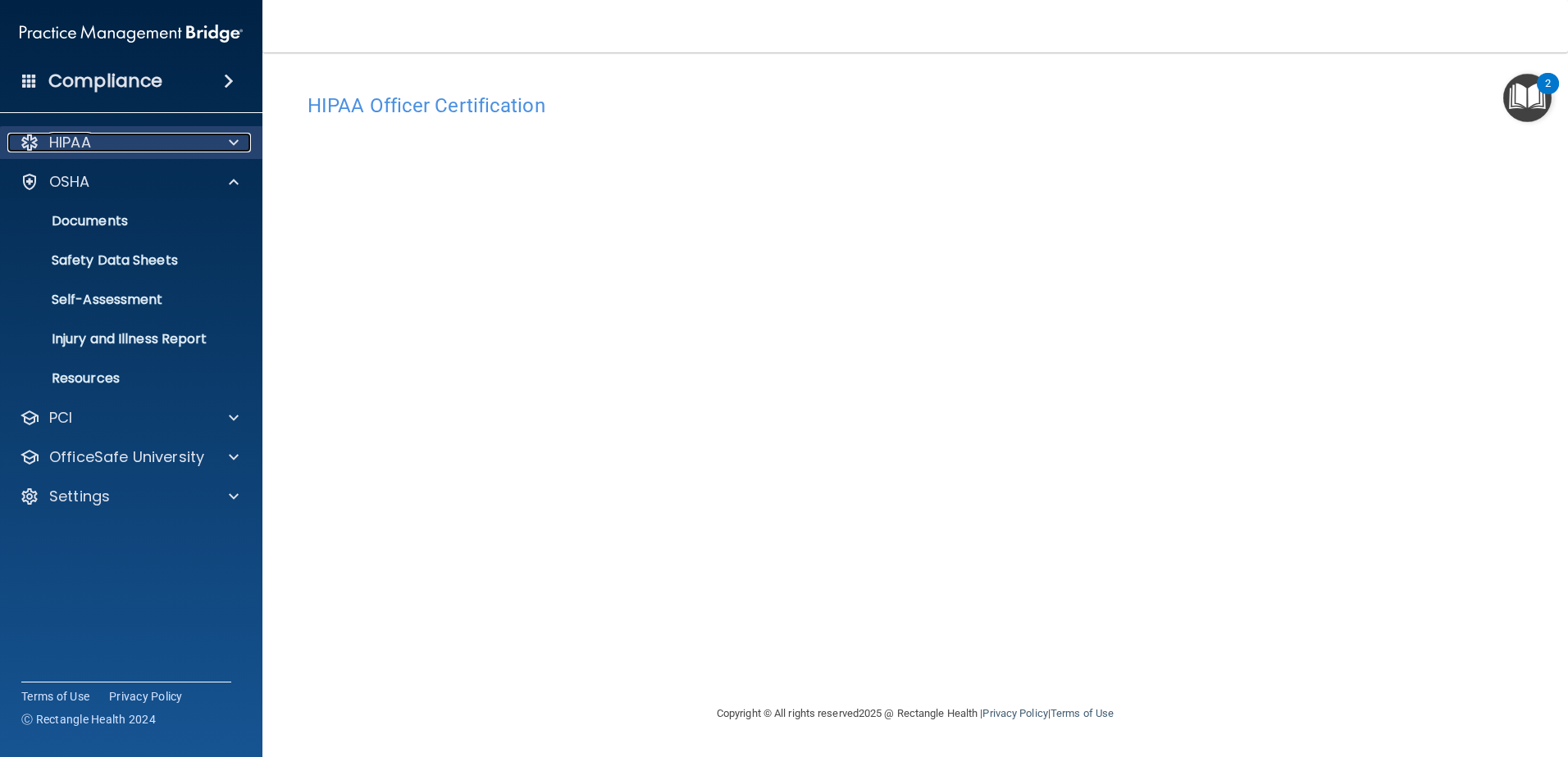
click at [235, 146] on span at bounding box center [233, 143] width 10 height 20
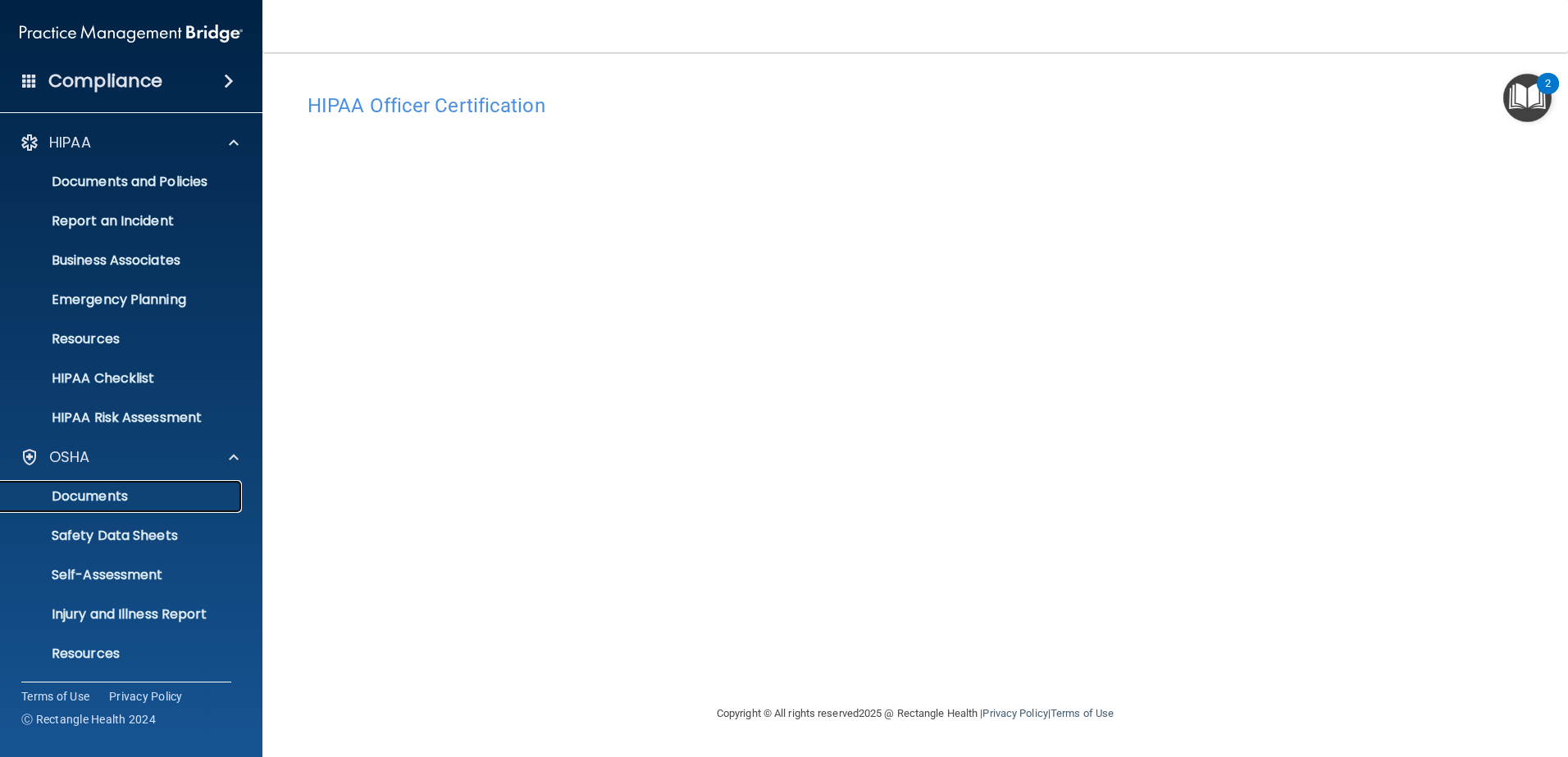
click at [125, 501] on p "Documents" at bounding box center [122, 496] width 224 height 17
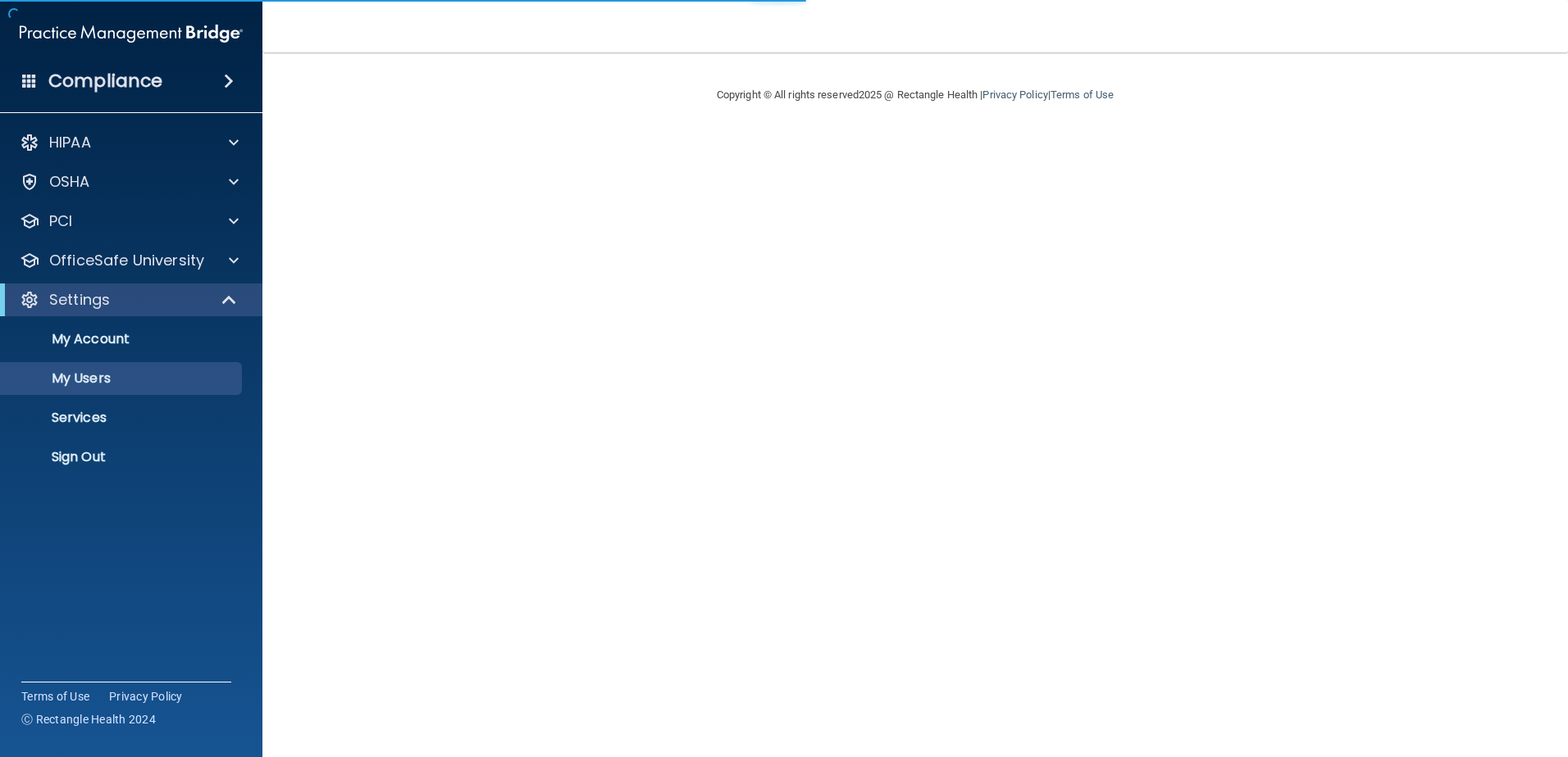
select select "20"
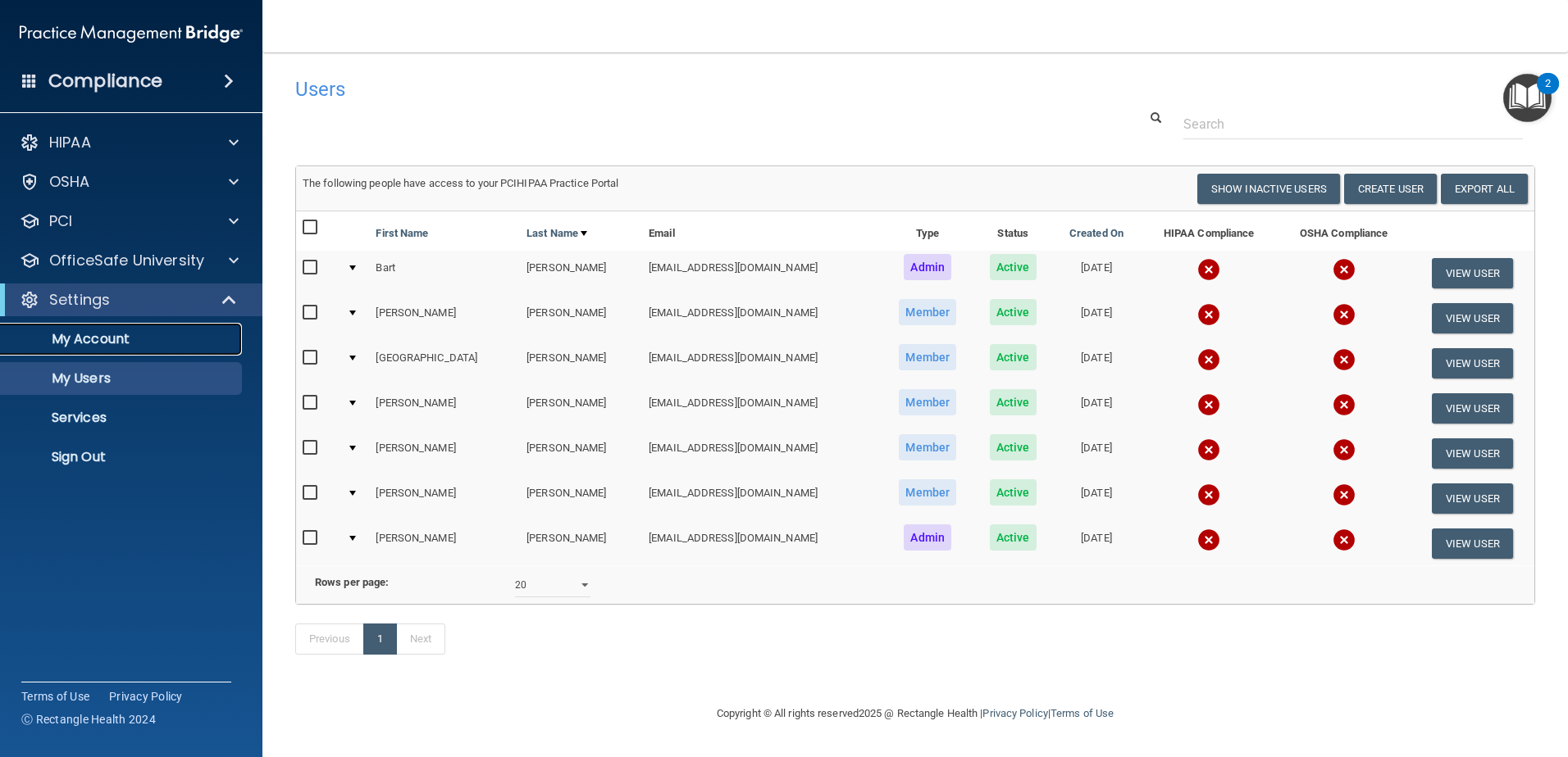
click at [107, 341] on p "My Account" at bounding box center [122, 338] width 224 height 17
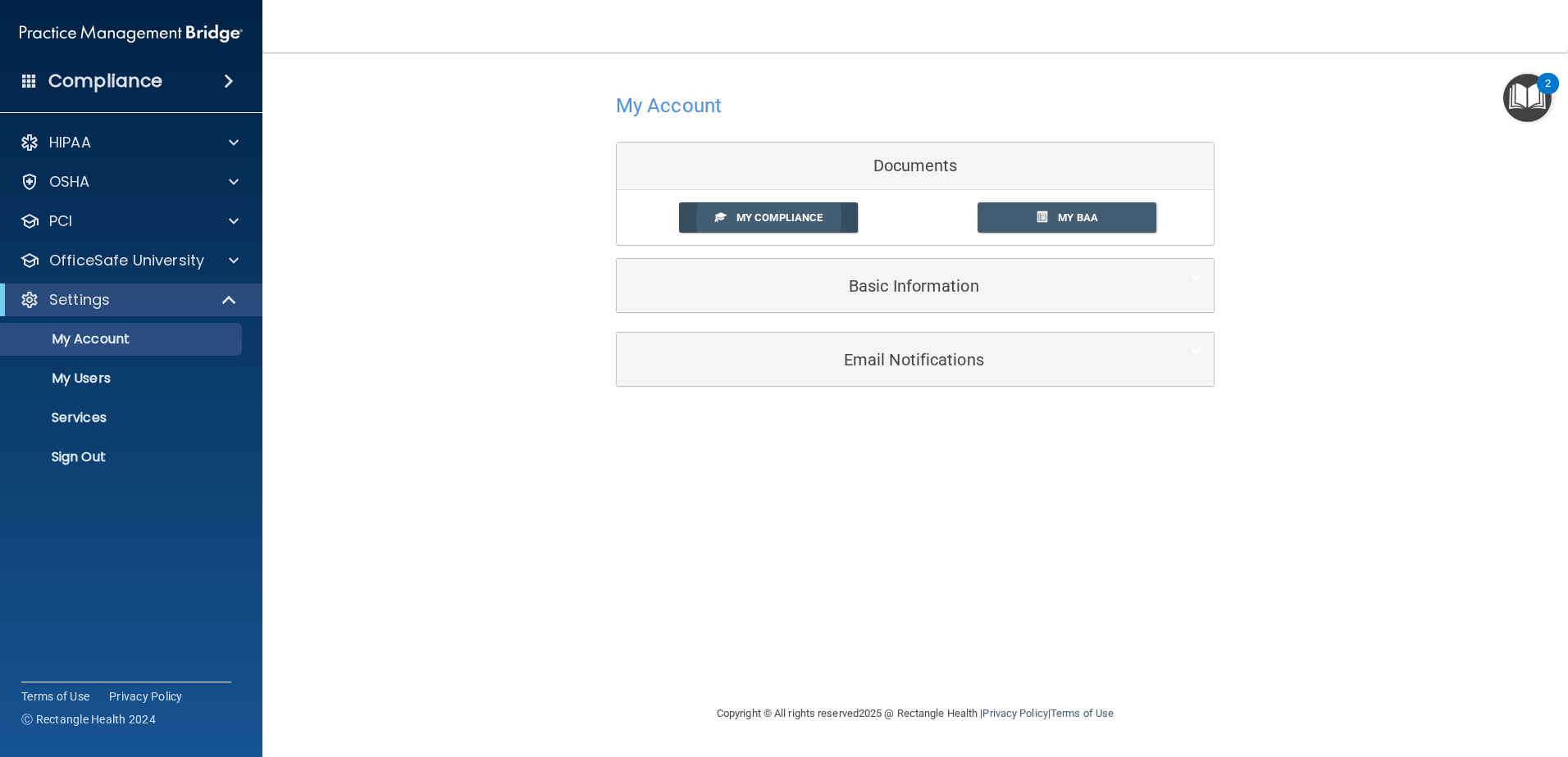
click at [770, 220] on span "My Compliance" at bounding box center [779, 218] width 86 height 12
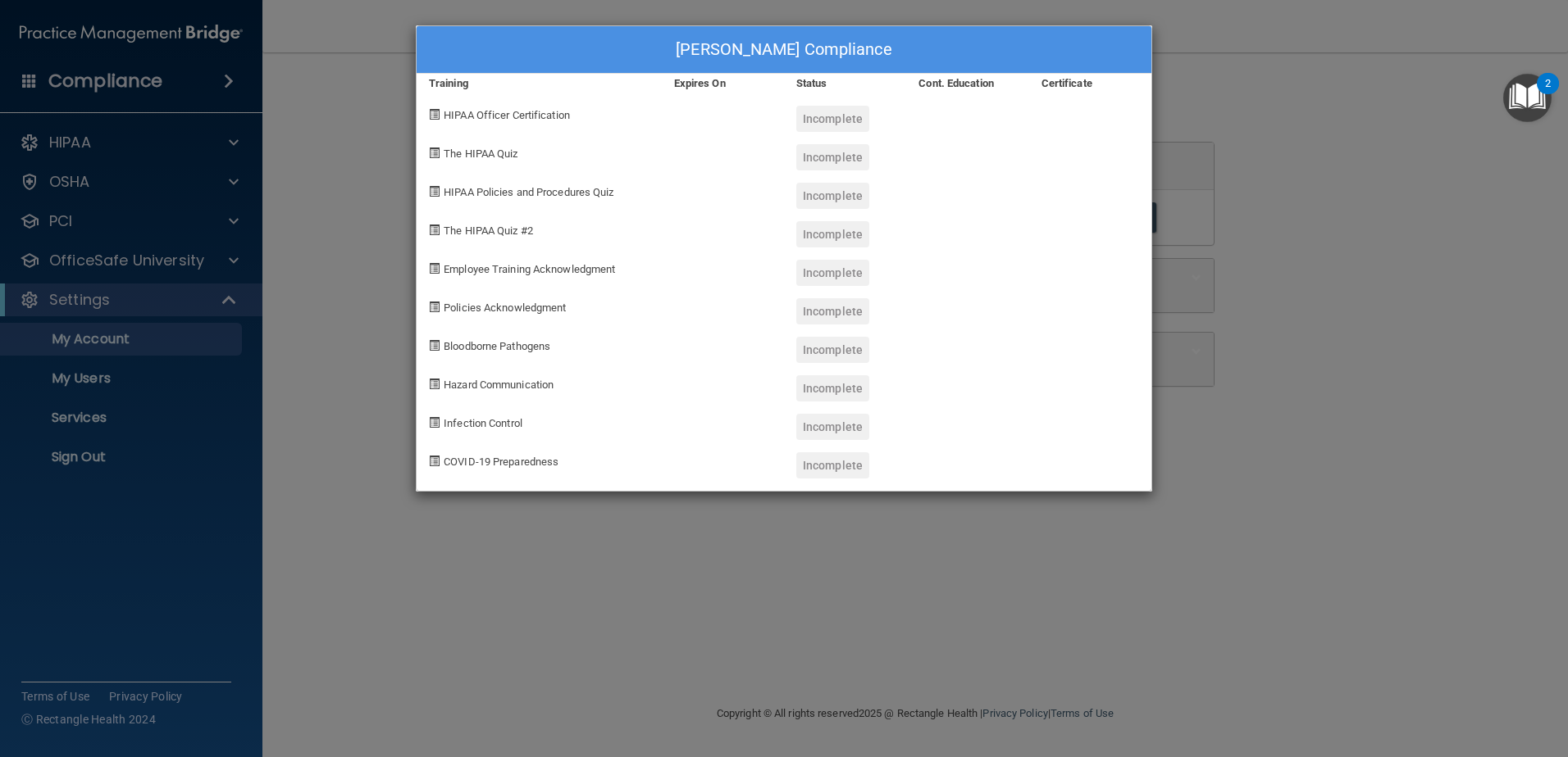
click at [651, 533] on div "[PERSON_NAME] Compliance Training Expires On Status Cont. Education Certificate…" at bounding box center [784, 378] width 1568 height 757
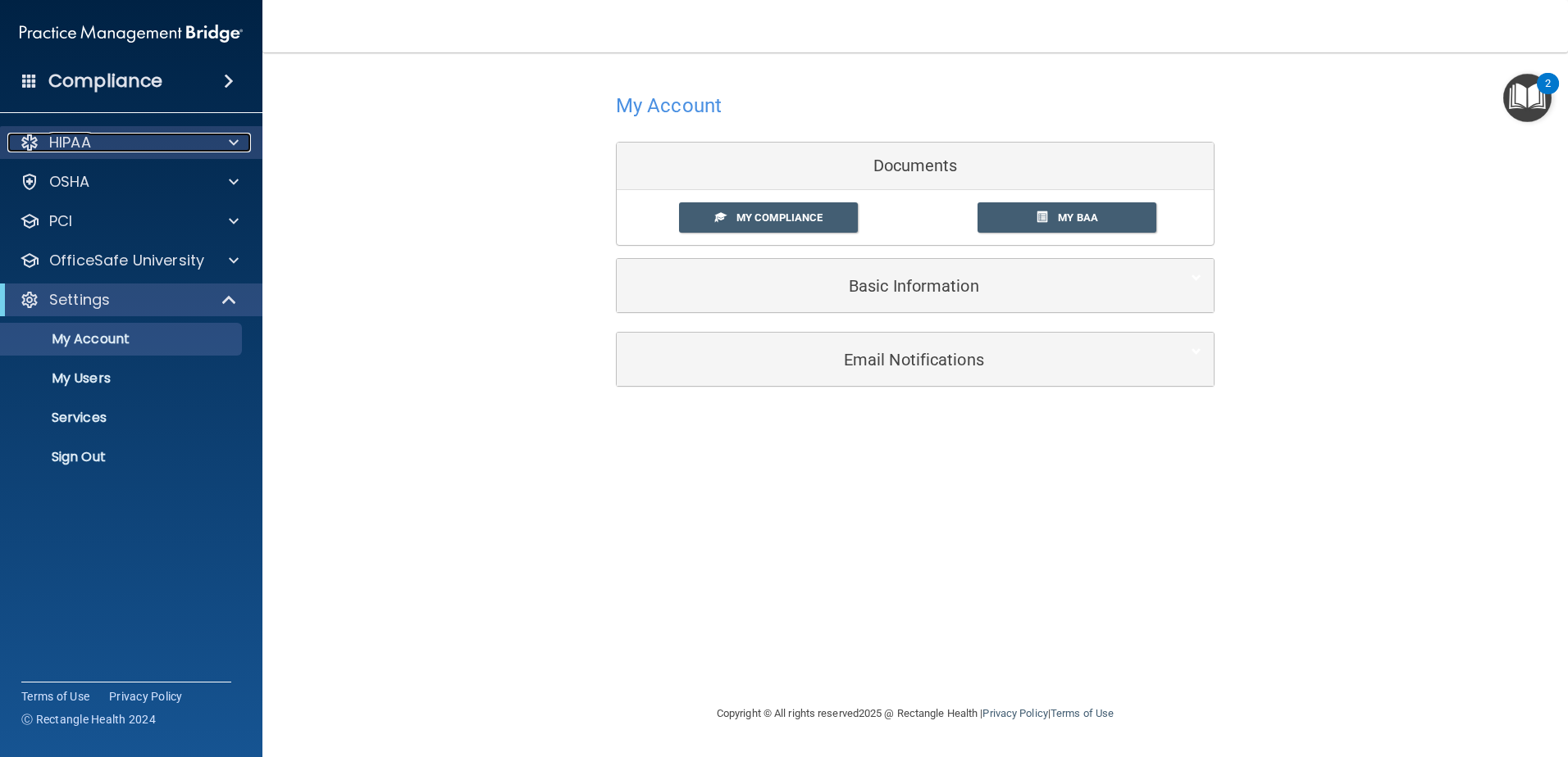
click at [239, 142] on div at bounding box center [231, 143] width 41 height 20
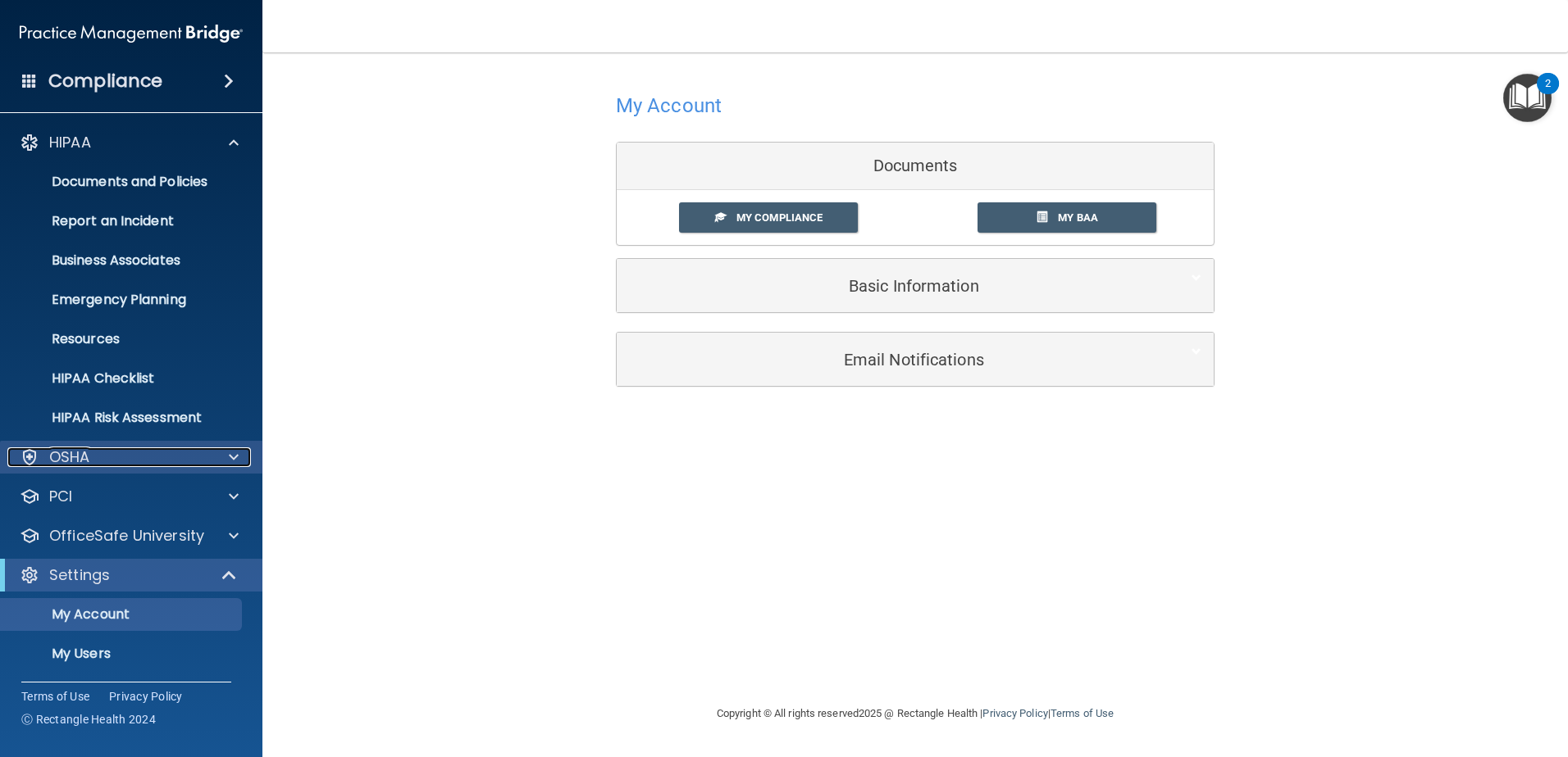
click at [231, 462] on span at bounding box center [233, 457] width 10 height 20
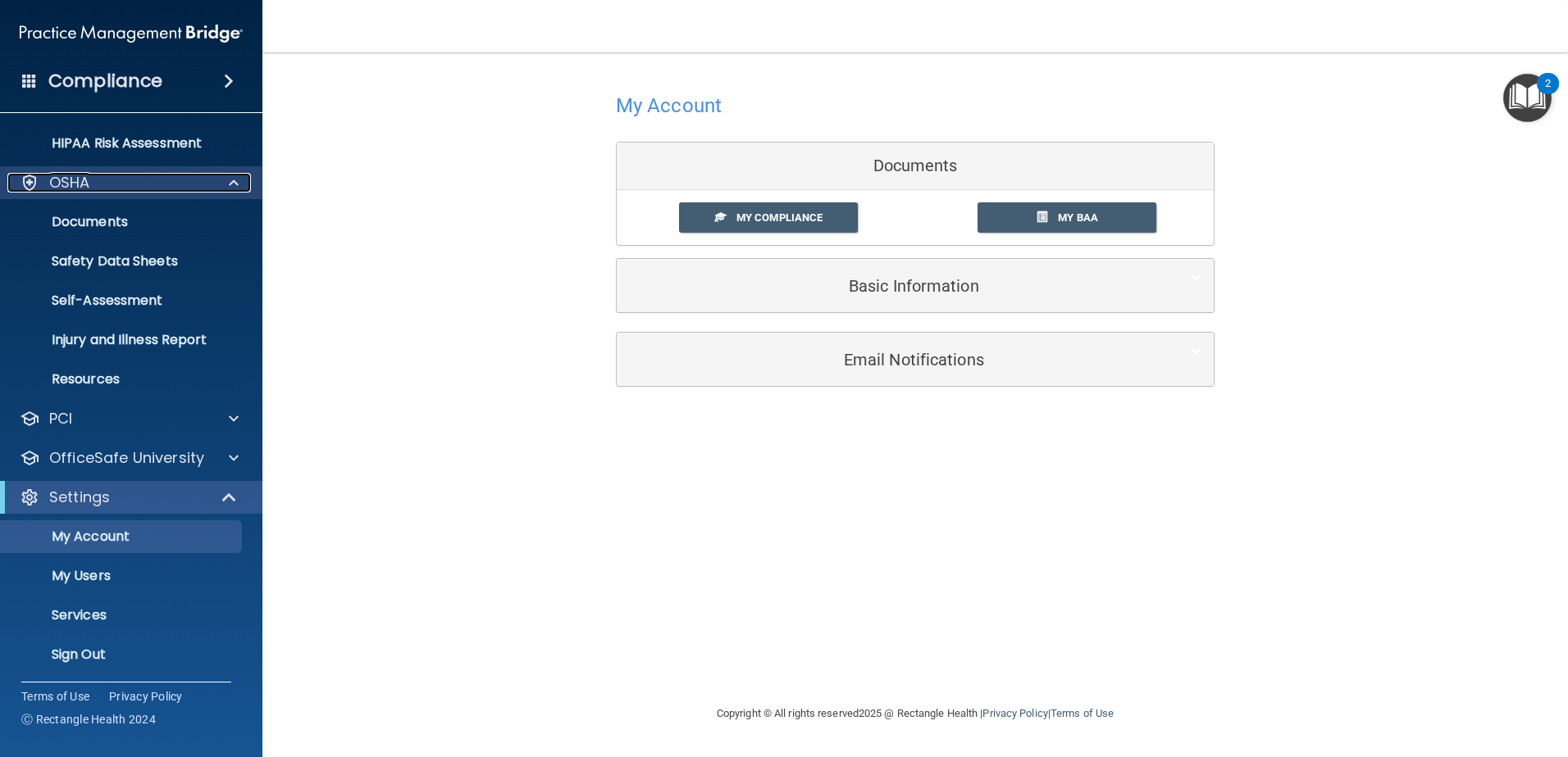
scroll to position [277, 0]
click at [103, 572] on p "My Users" at bounding box center [122, 573] width 224 height 17
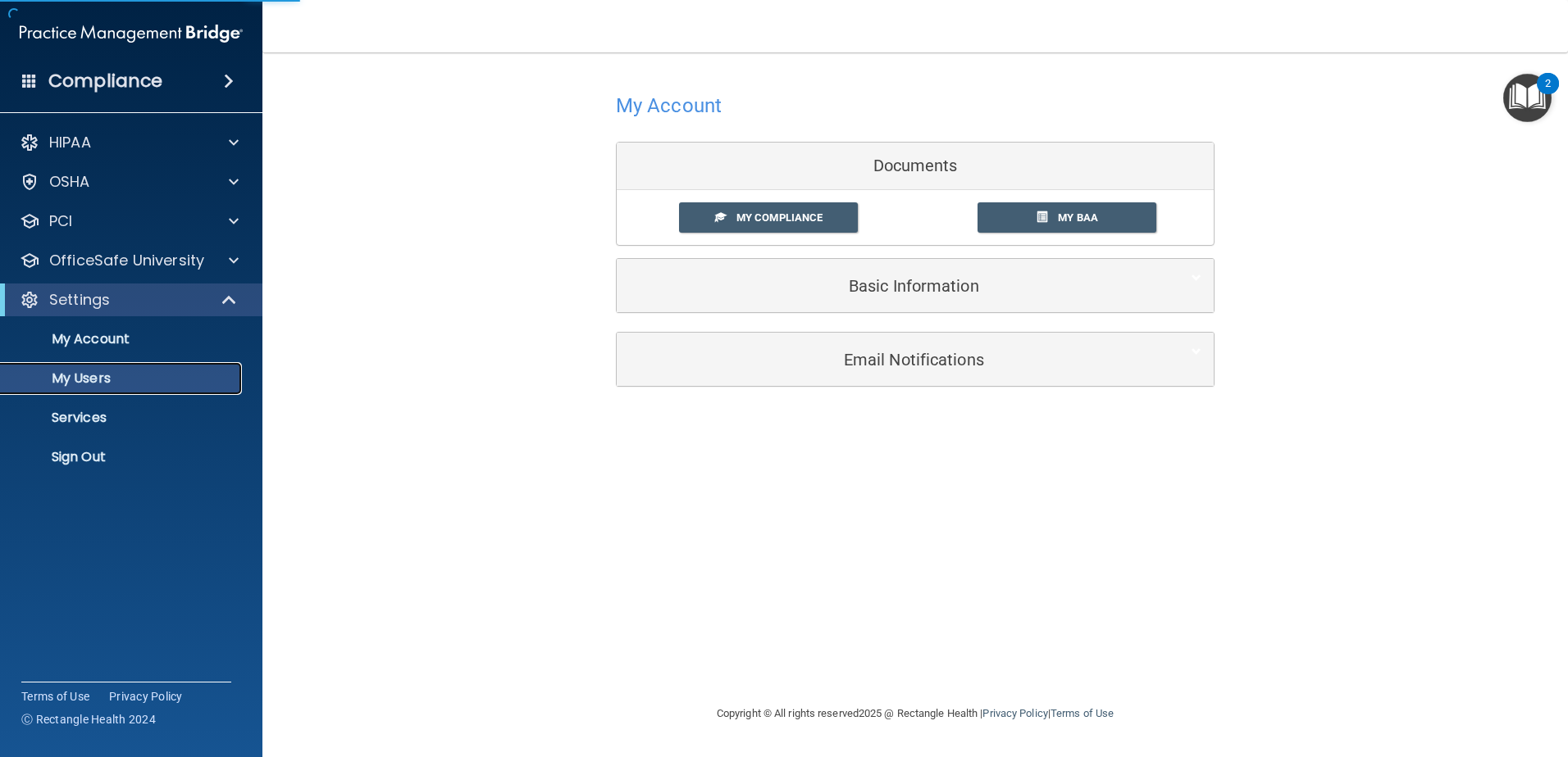
select select "20"
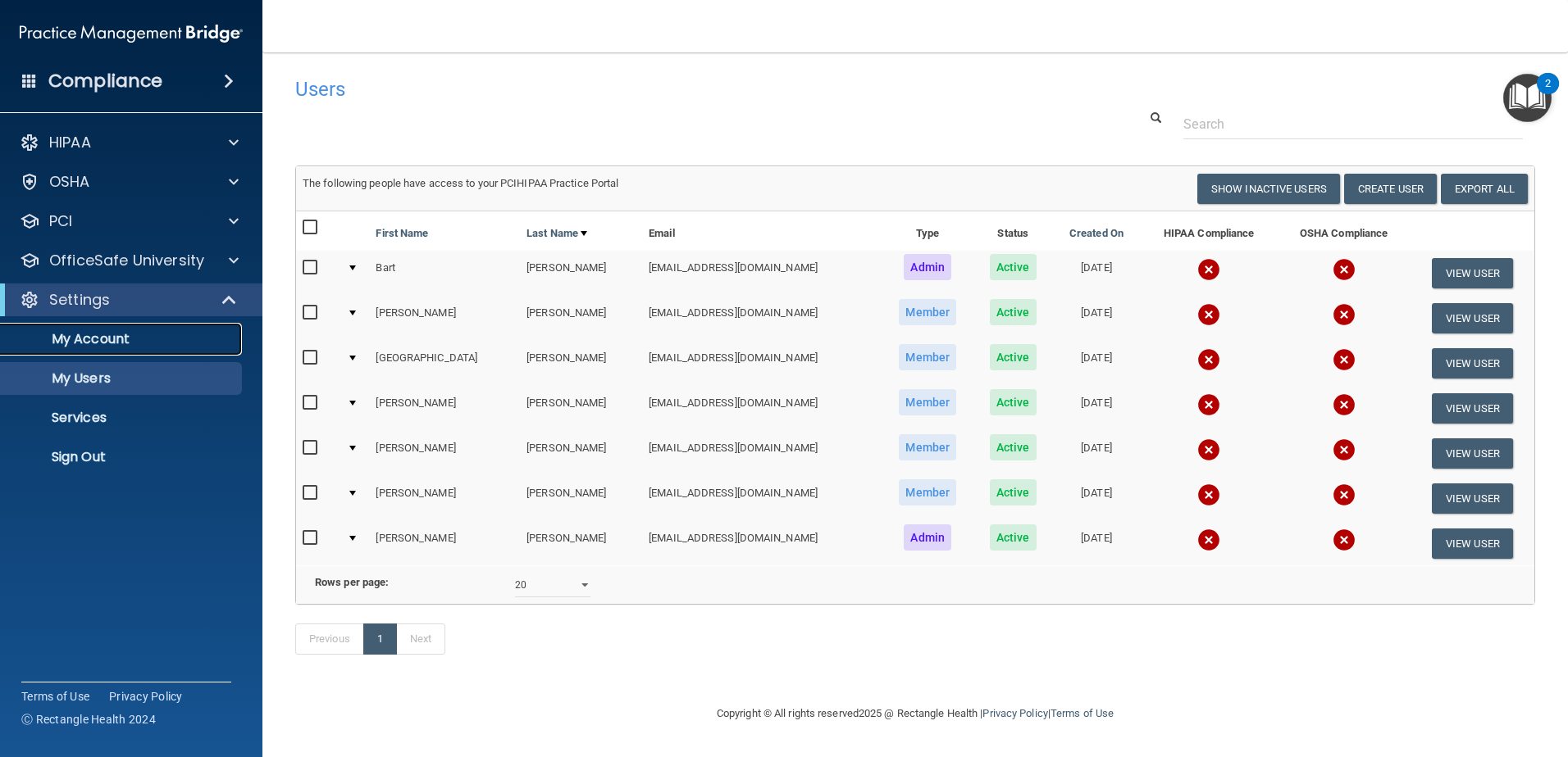
click at [111, 341] on p "My Account" at bounding box center [122, 338] width 224 height 17
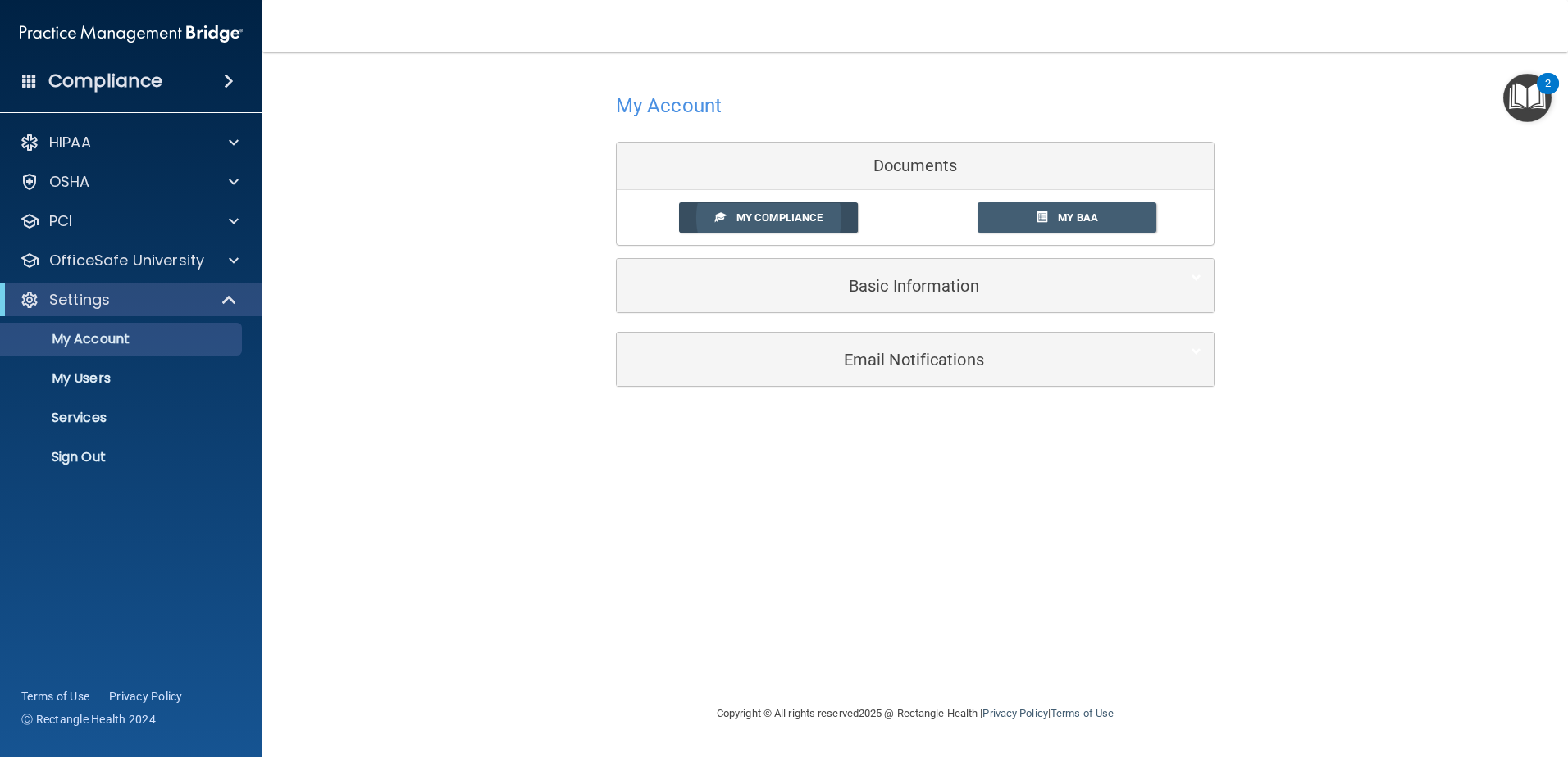
click at [764, 222] on span "My Compliance" at bounding box center [779, 218] width 86 height 12
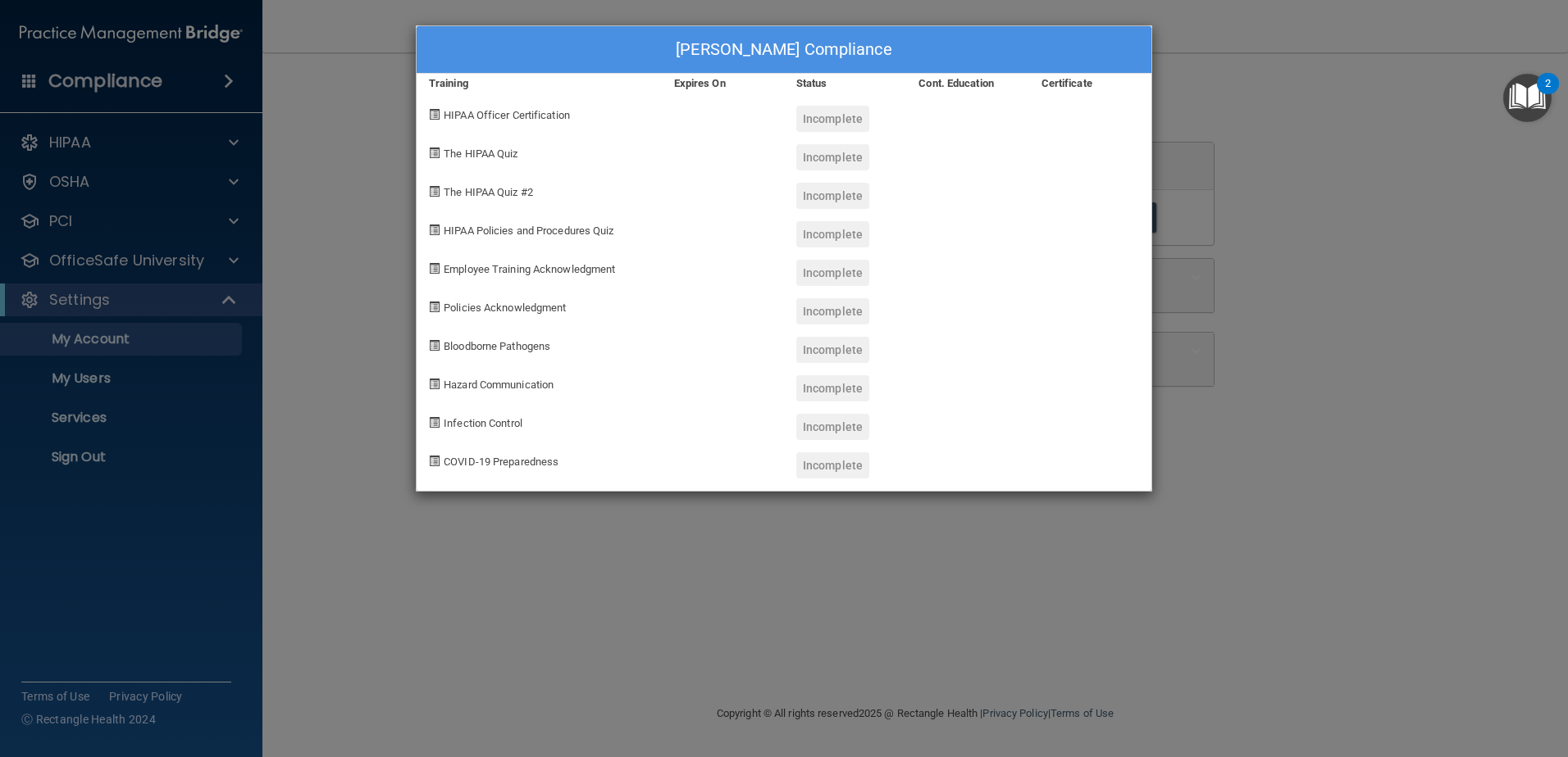
click at [228, 304] on div "[PERSON_NAME] Compliance Training Expires On Status Cont. Education Certificate…" at bounding box center [784, 378] width 1568 height 757
